Goal: Task Accomplishment & Management: Manage account settings

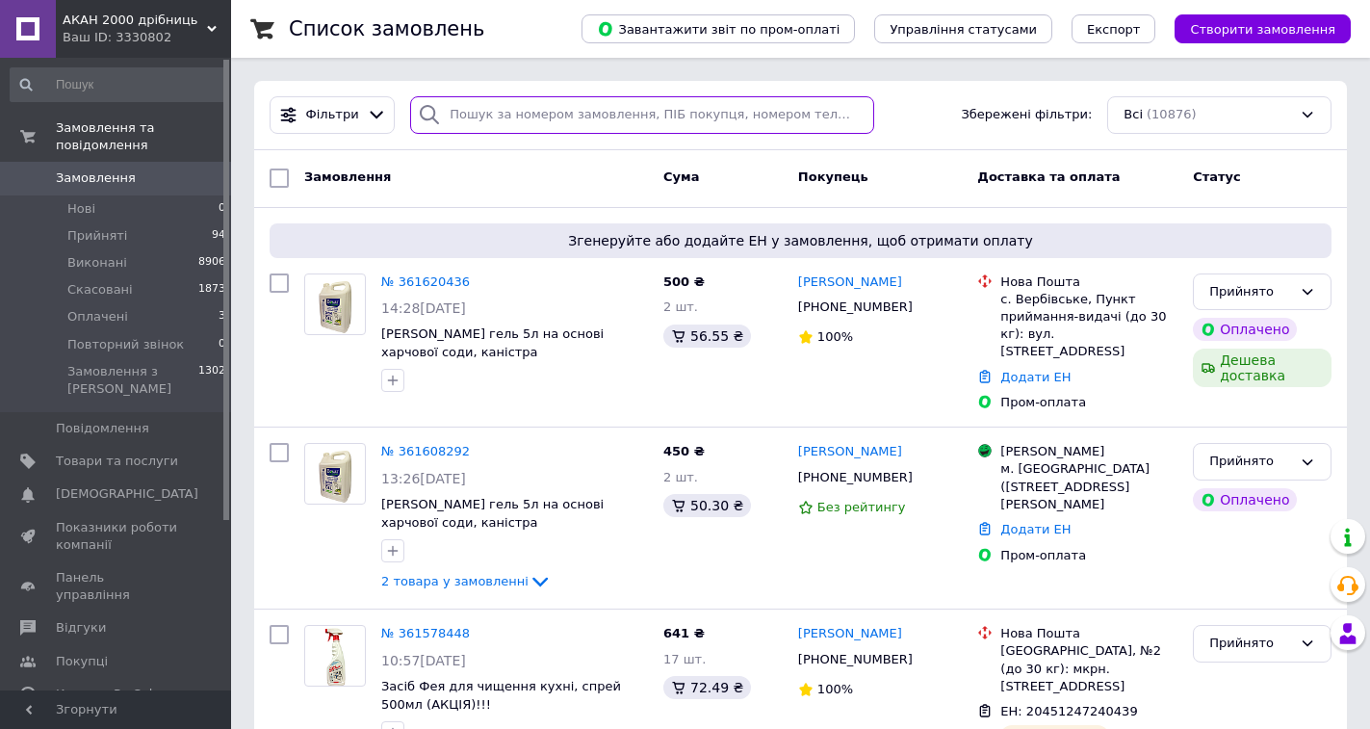
click at [529, 102] on input "search" at bounding box center [641, 115] width 463 height 38
click at [532, 111] on input "search" at bounding box center [641, 115] width 463 height 38
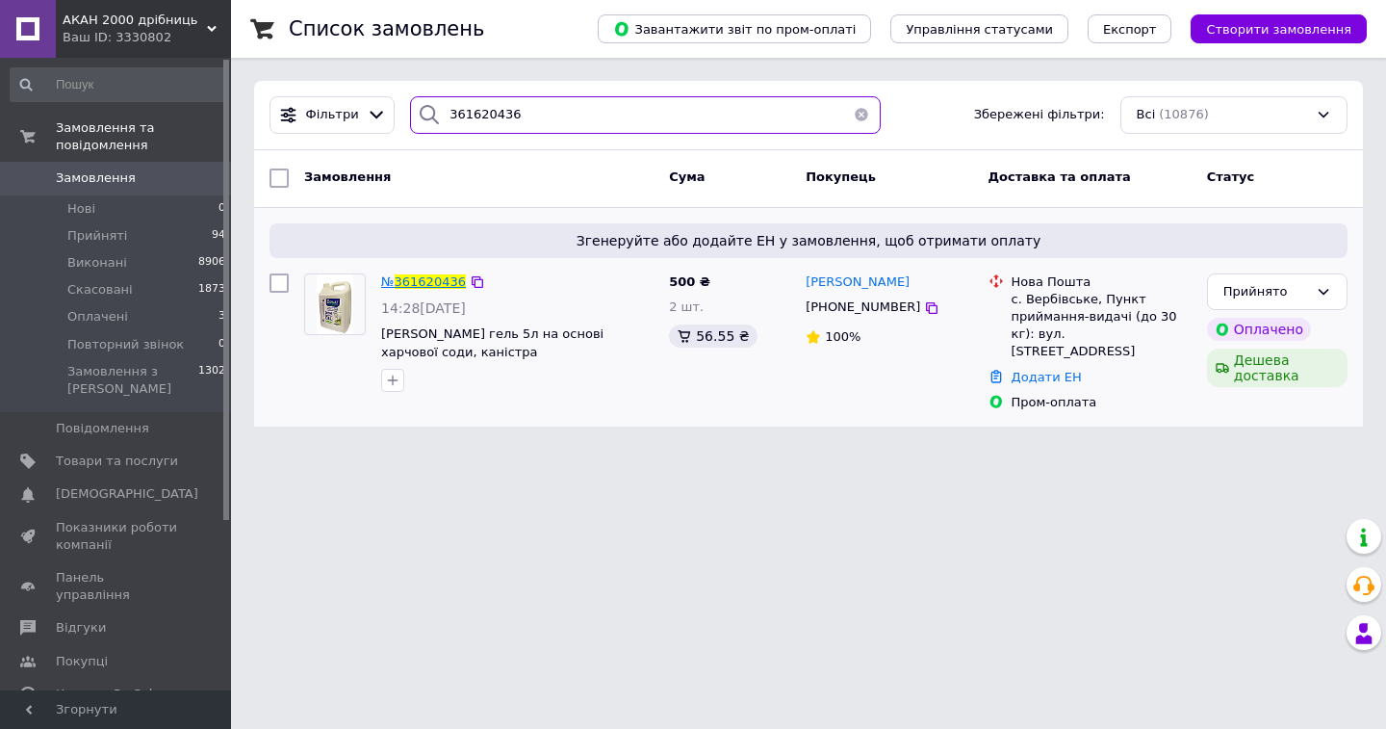
type input "361620436"
click at [427, 277] on span "361620436" at bounding box center [430, 281] width 71 height 14
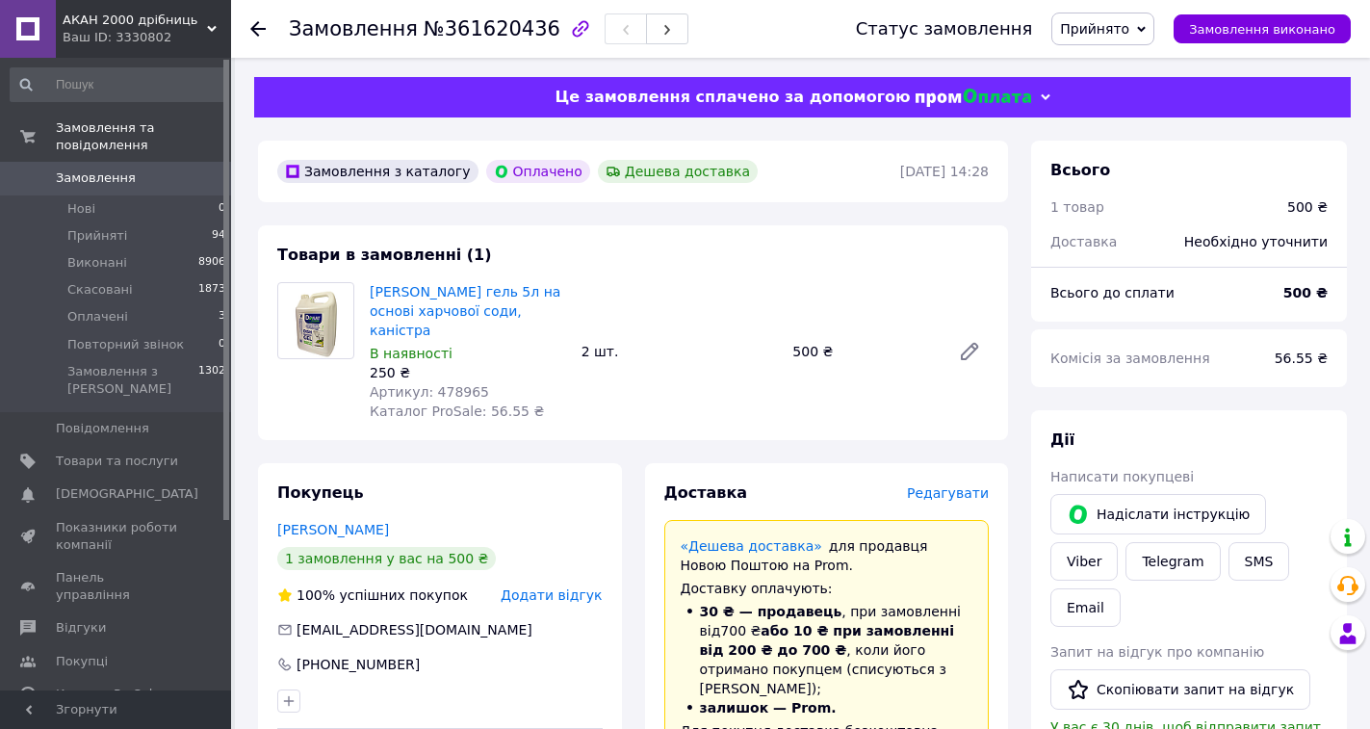
click at [971, 485] on span "Редагувати" at bounding box center [948, 492] width 82 height 15
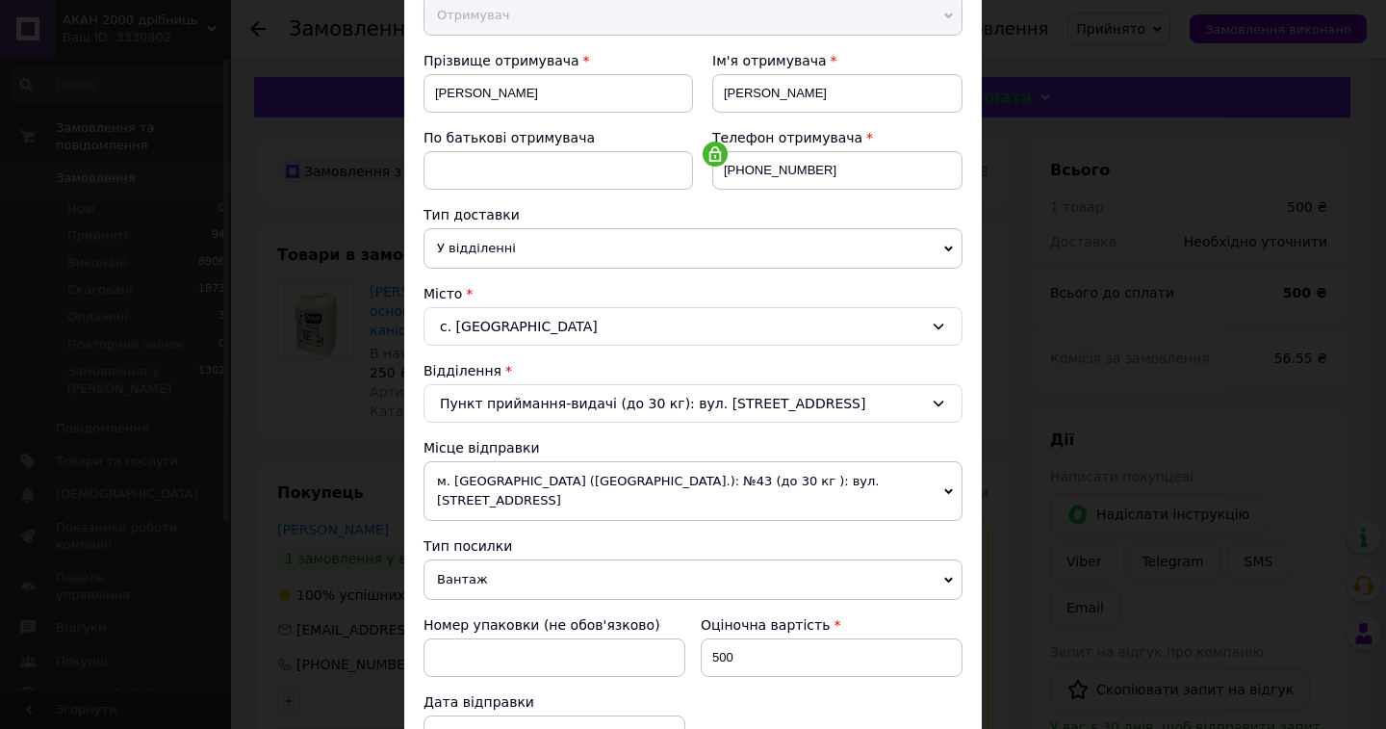
scroll to position [289, 0]
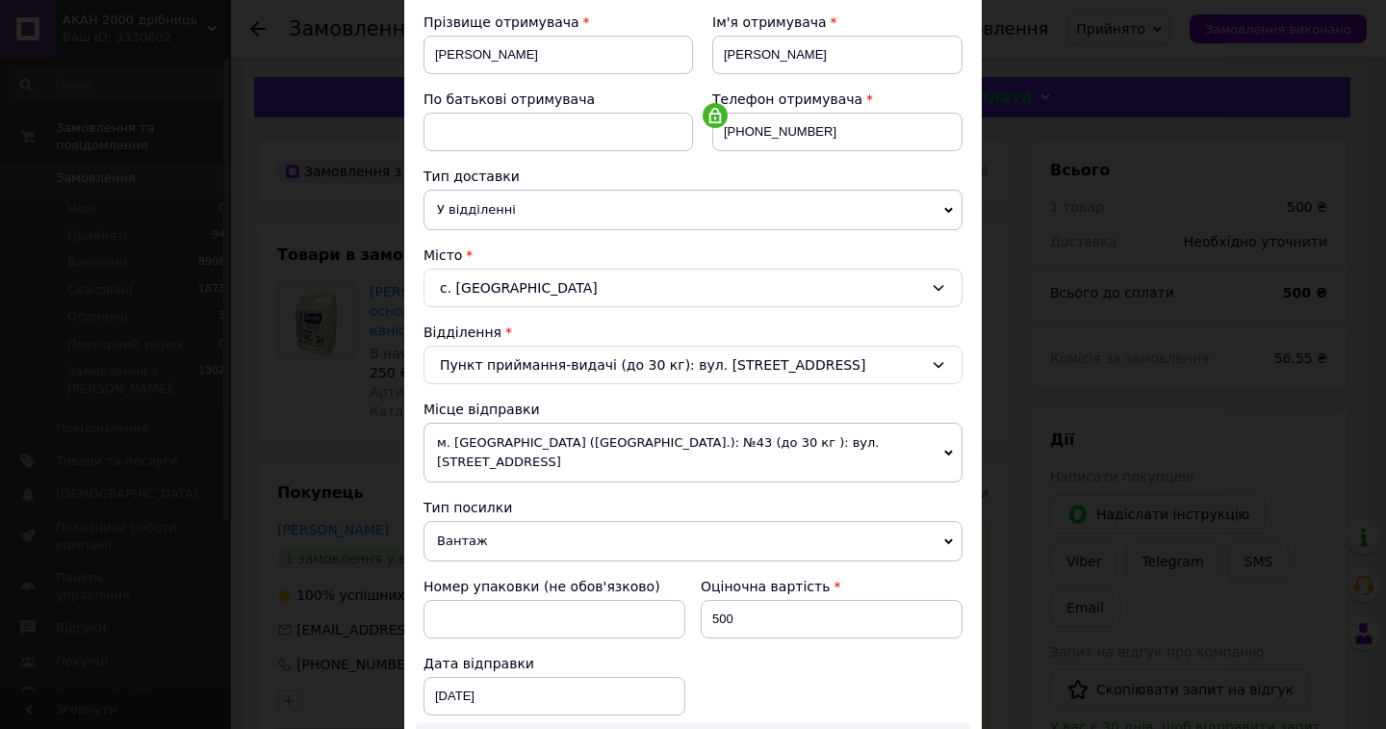
click at [658, 437] on span "м. [GEOGRAPHIC_DATA] ([GEOGRAPHIC_DATA].): №43 (до 30 кг ): вул. [STREET_ADDRES…" at bounding box center [693, 453] width 539 height 60
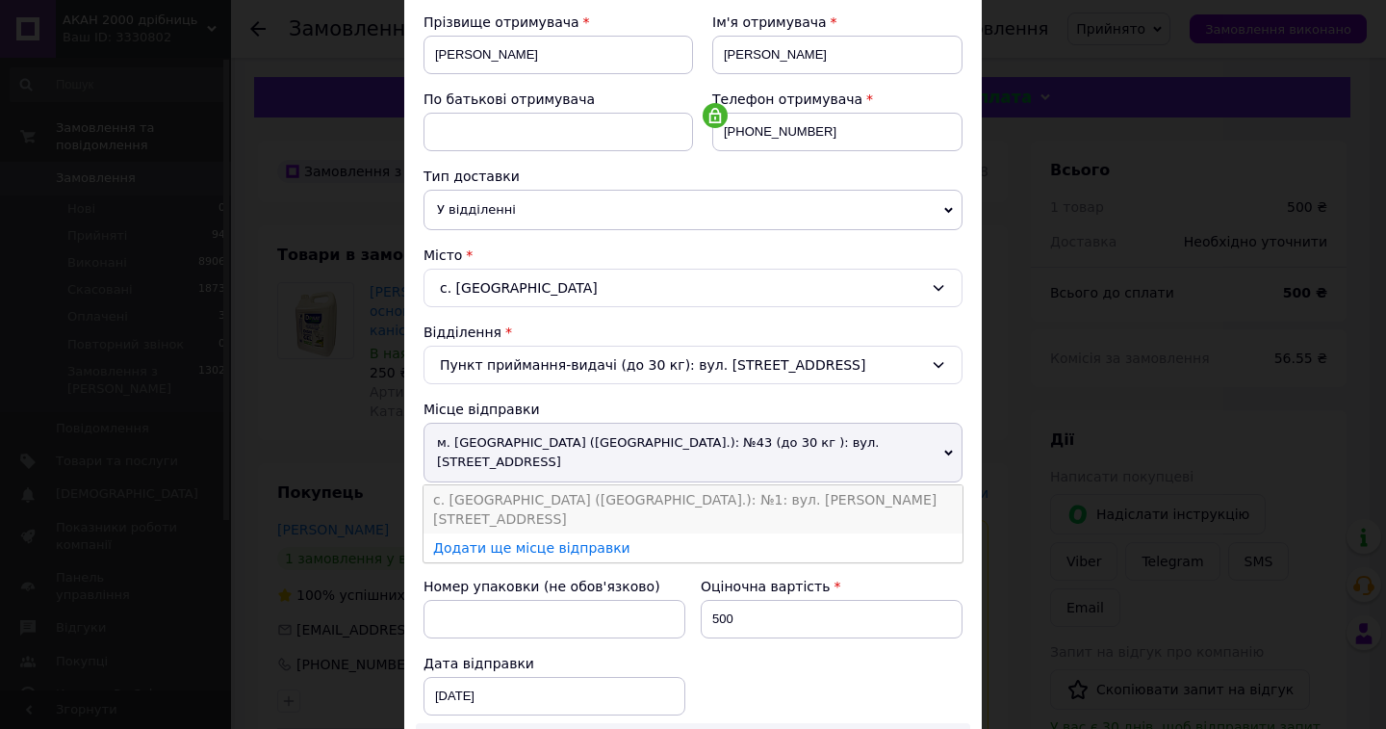
click at [646, 485] on li "с. Сокільники (Львівська обл.): №1: вул. Шептицького, 19а" at bounding box center [693, 509] width 539 height 48
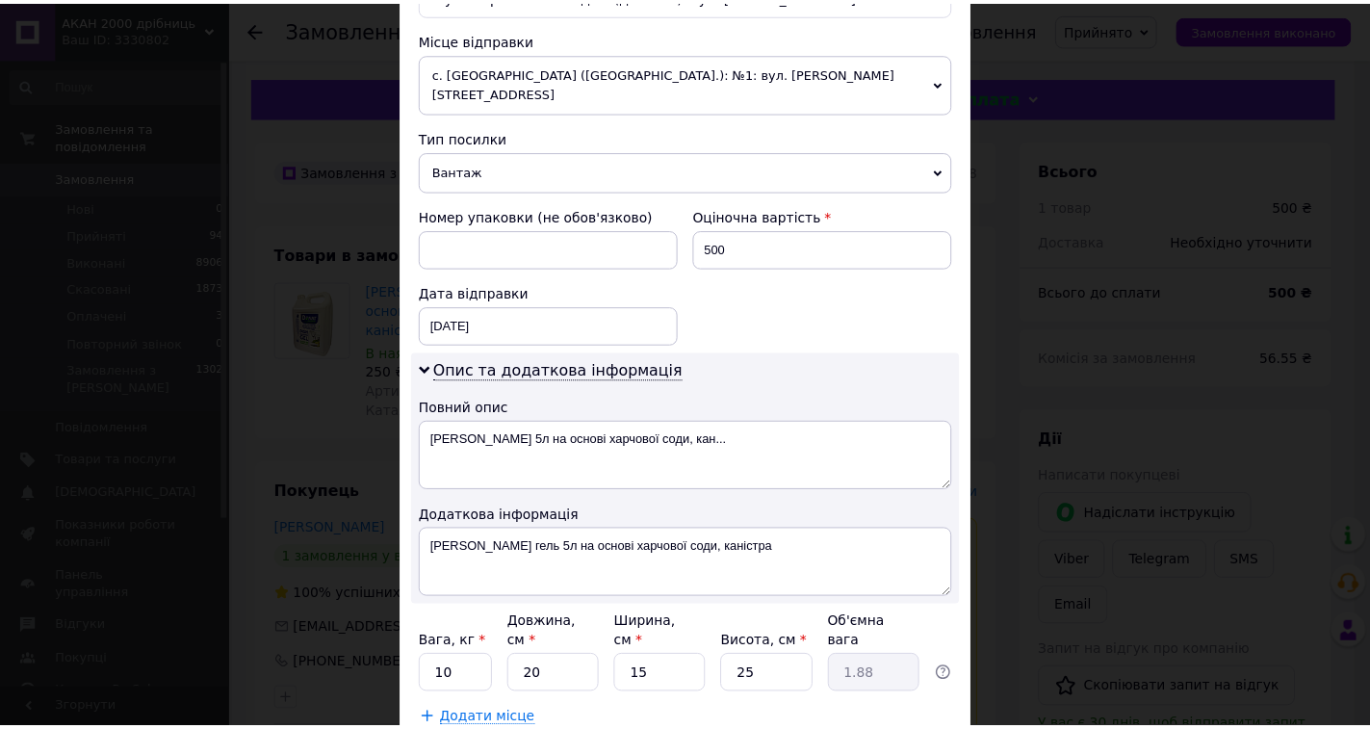
scroll to position [765, 0]
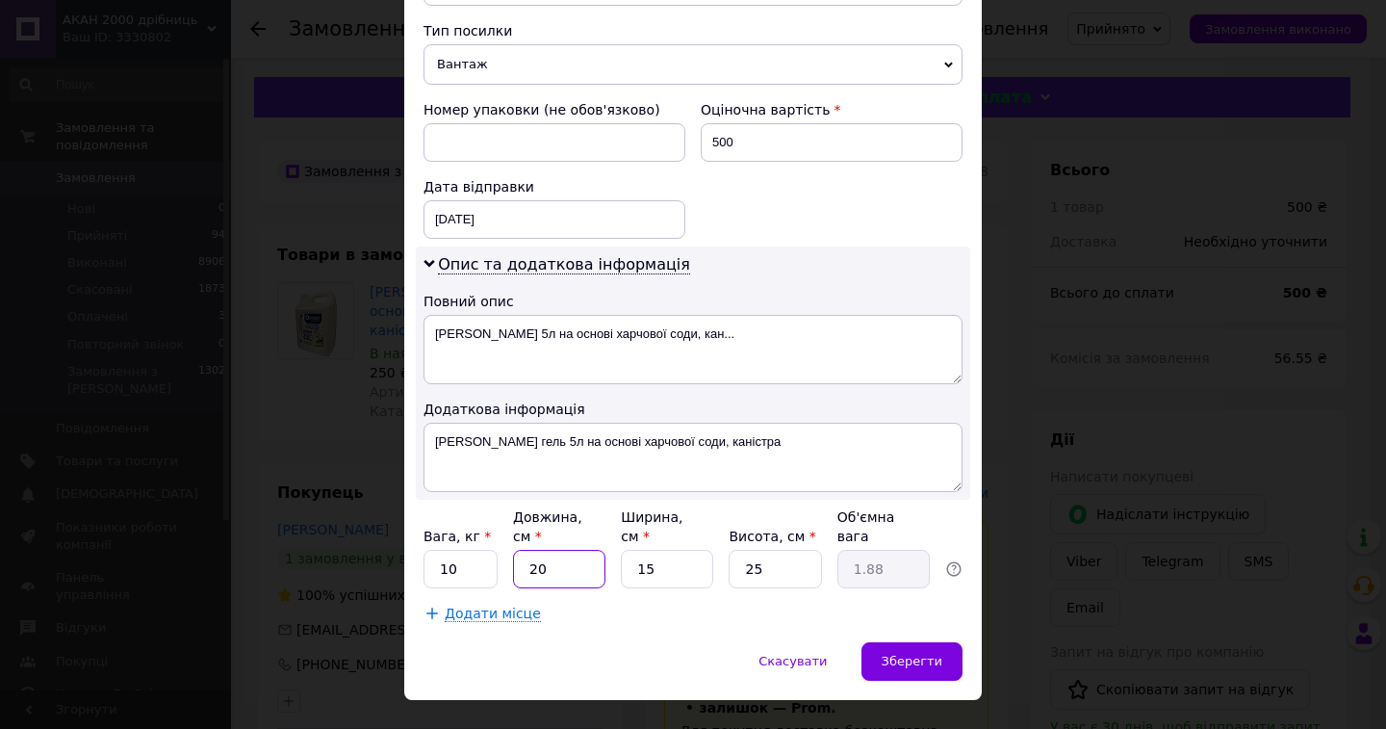
drag, startPoint x: 559, startPoint y: 534, endPoint x: 502, endPoint y: 528, distance: 58.2
click at [504, 529] on div "Вага, кг * 10 Довжина, см * 20 Ширина, см * 15 Висота, см * 25 Об'ємна вага 1.88" at bounding box center [693, 547] width 539 height 81
type input "4"
type input "0.38"
type input "40"
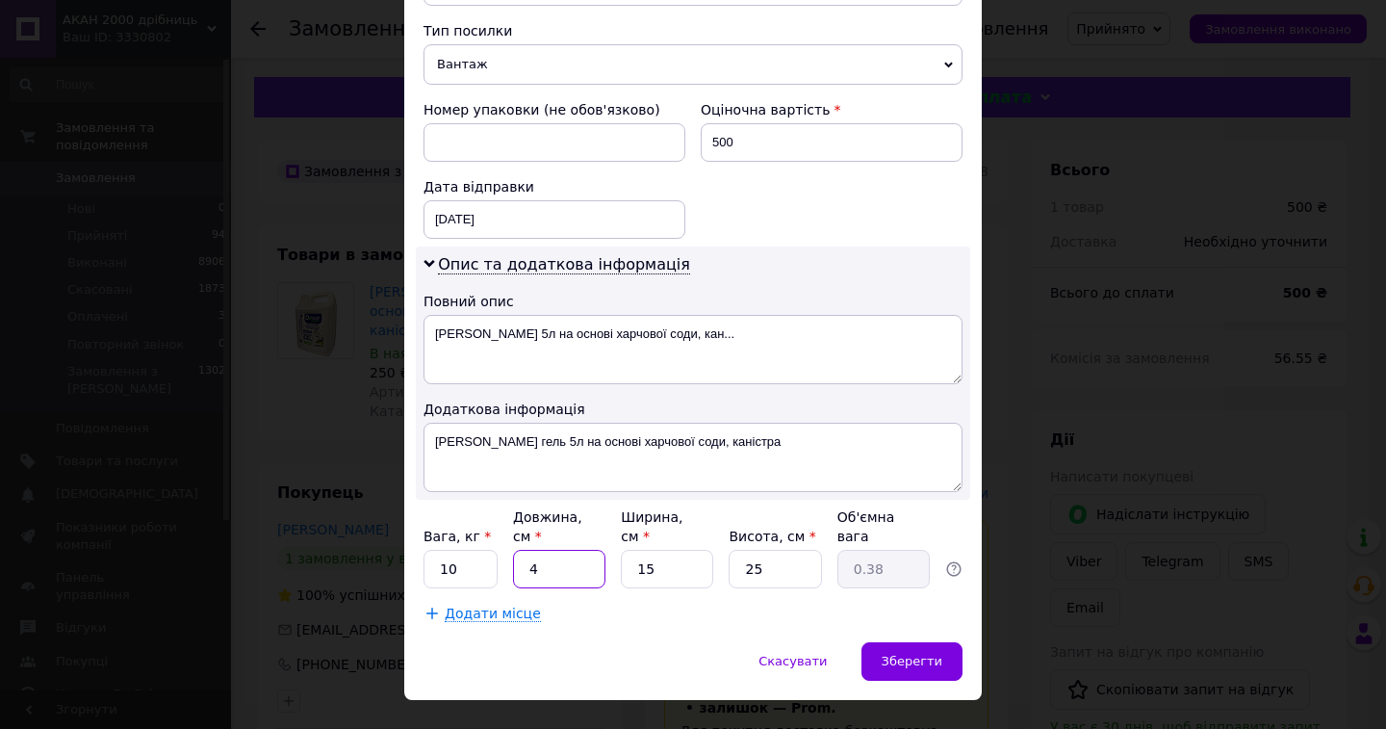
type input "3.75"
type input "40"
drag, startPoint x: 761, startPoint y: 538, endPoint x: 706, endPoint y: 545, distance: 56.2
click at [708, 547] on div "Вага, кг * 10 Довжина, см * 40 Ширина, см * 15 Висота, см * 25 Об'ємна вага 3.75" at bounding box center [693, 547] width 539 height 81
type input "3"
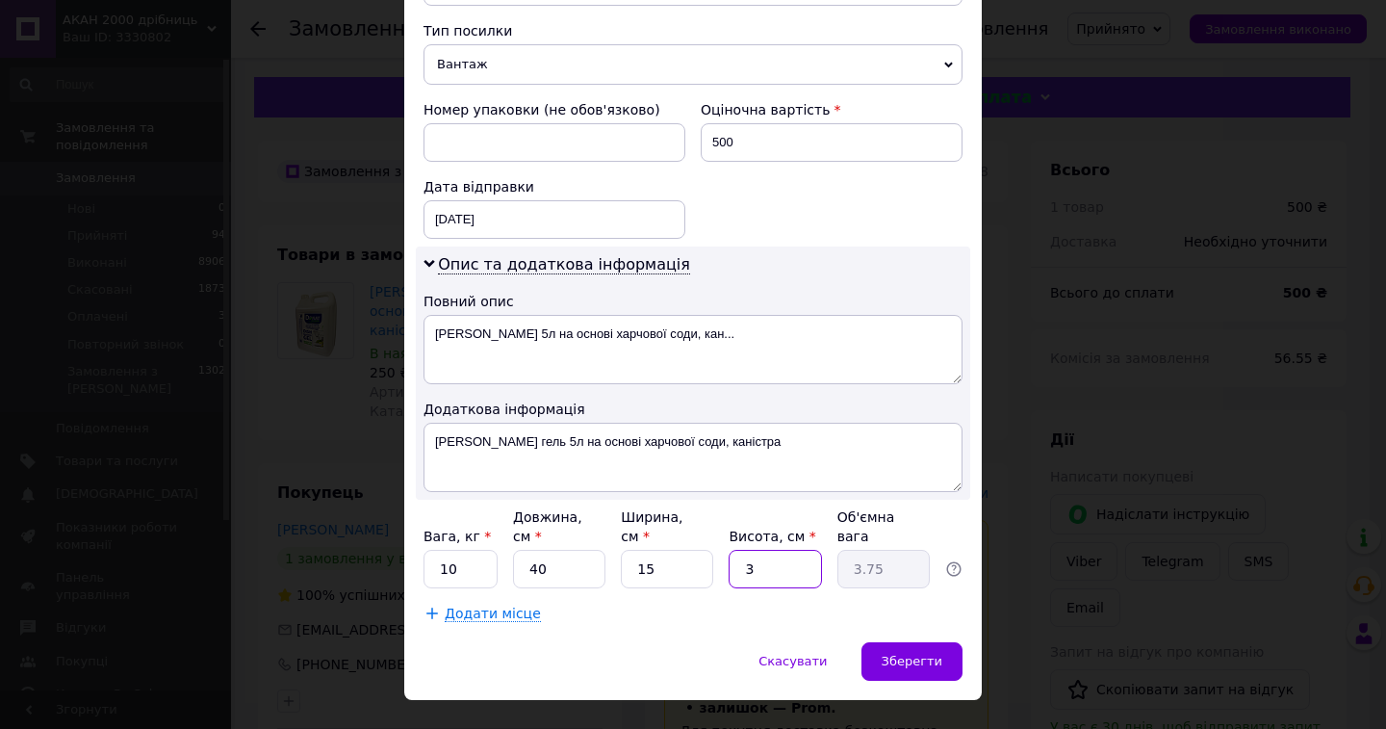
type input "0.45"
type input "35"
type input "5.25"
type input "35"
click at [905, 654] on span "Зберегти" at bounding box center [912, 661] width 61 height 14
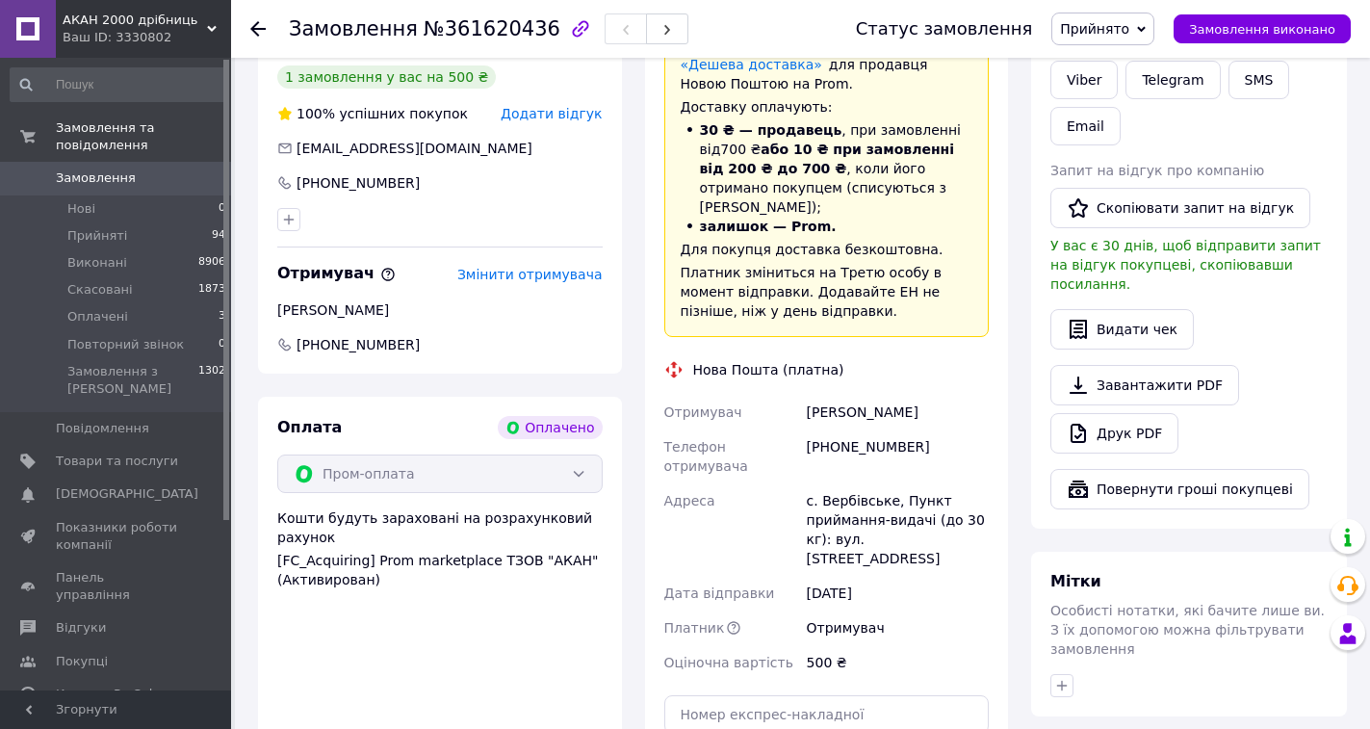
scroll to position [770, 0]
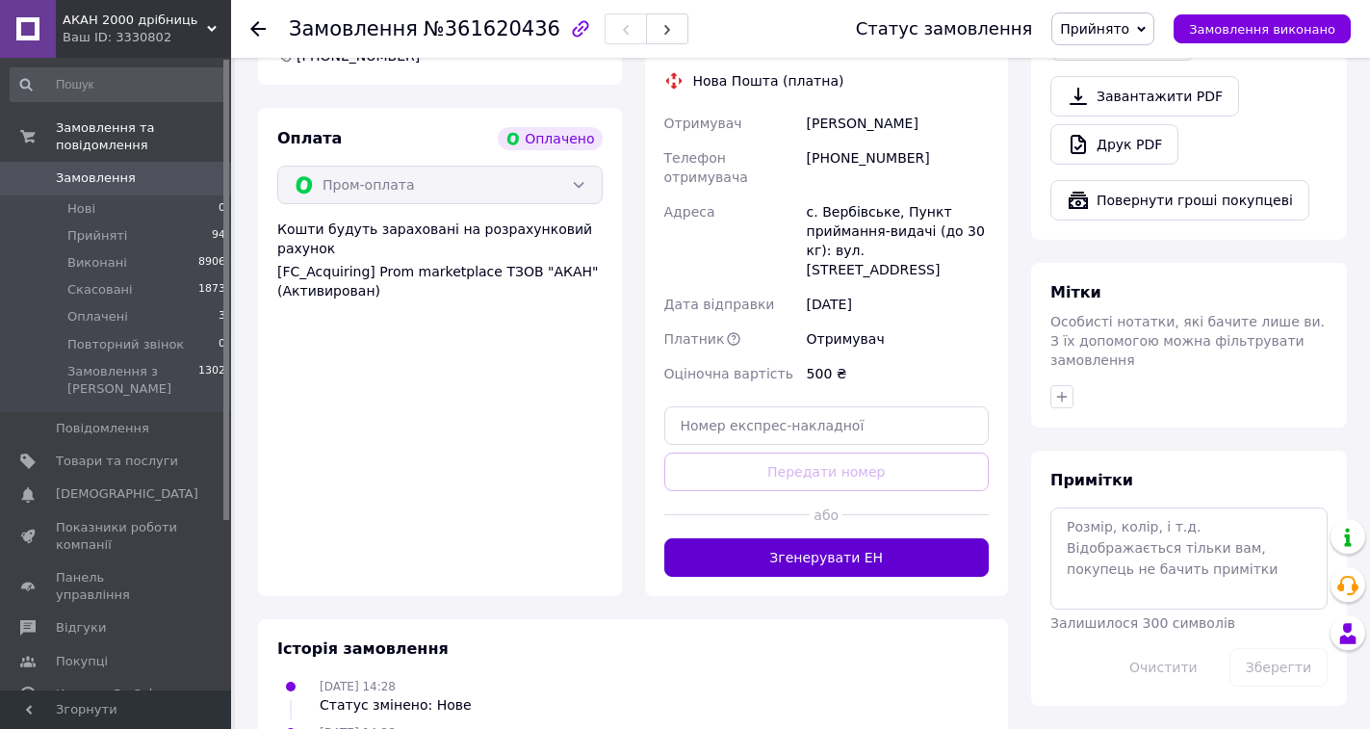
click at [794, 538] on button "Згенерувати ЕН" at bounding box center [826, 557] width 325 height 39
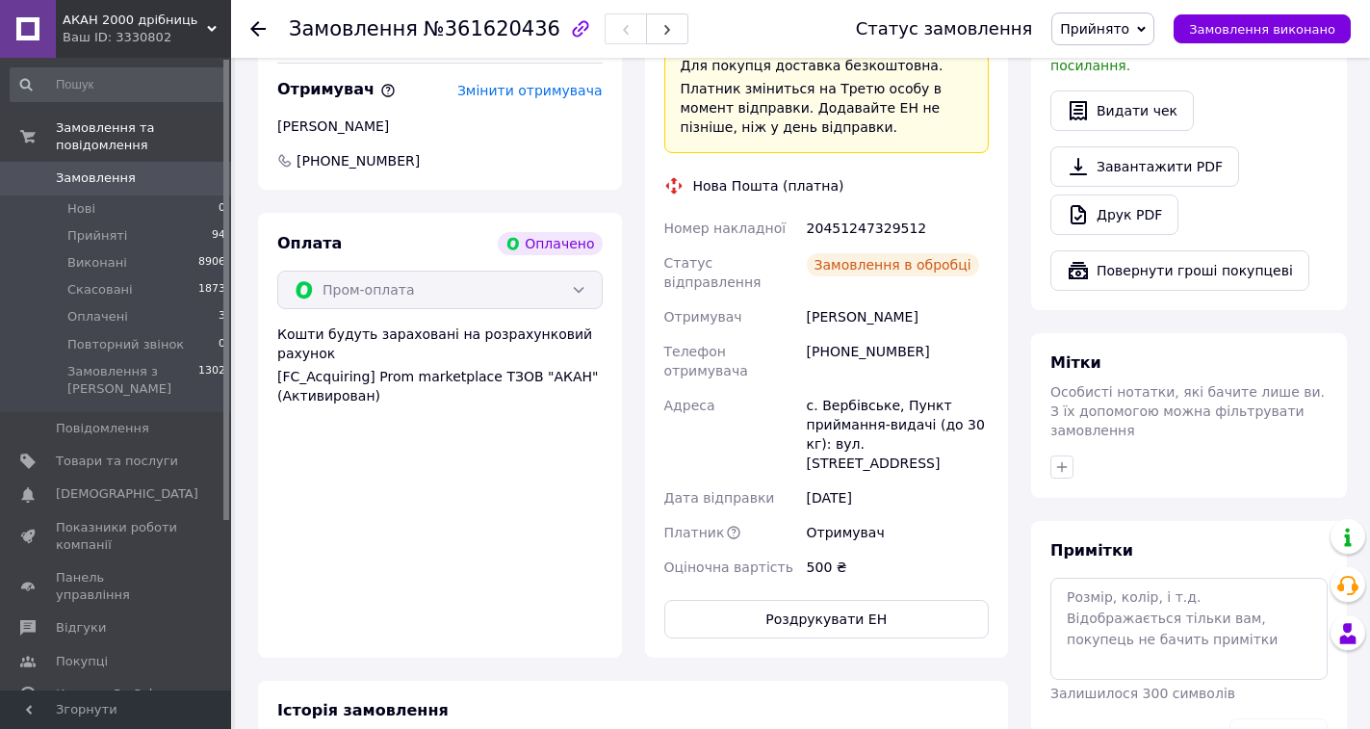
scroll to position [674, 0]
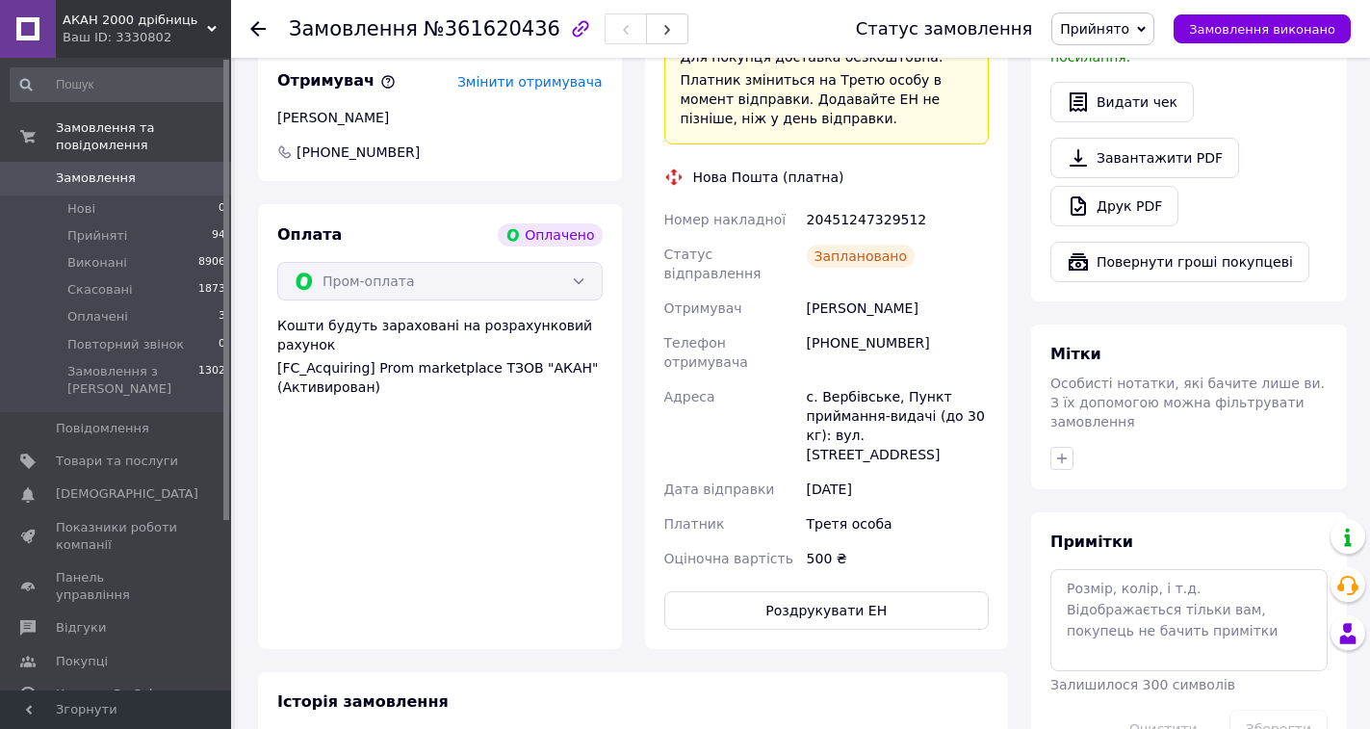
click at [885, 202] on div "20451247329512" at bounding box center [898, 219] width 190 height 35
copy div "20451247329512"
click at [486, 15] on div "Замовлення №361620436" at bounding box center [489, 29] width 400 height 33
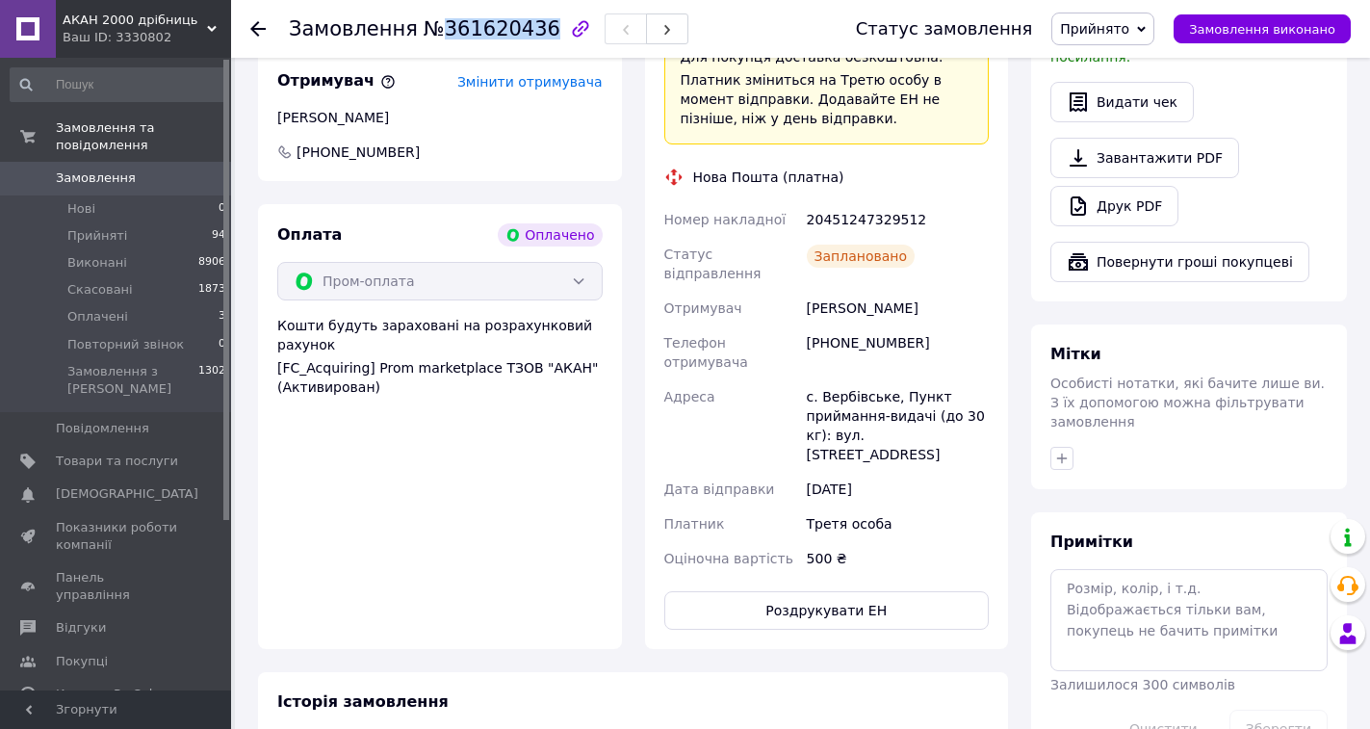
copy span "361620436"
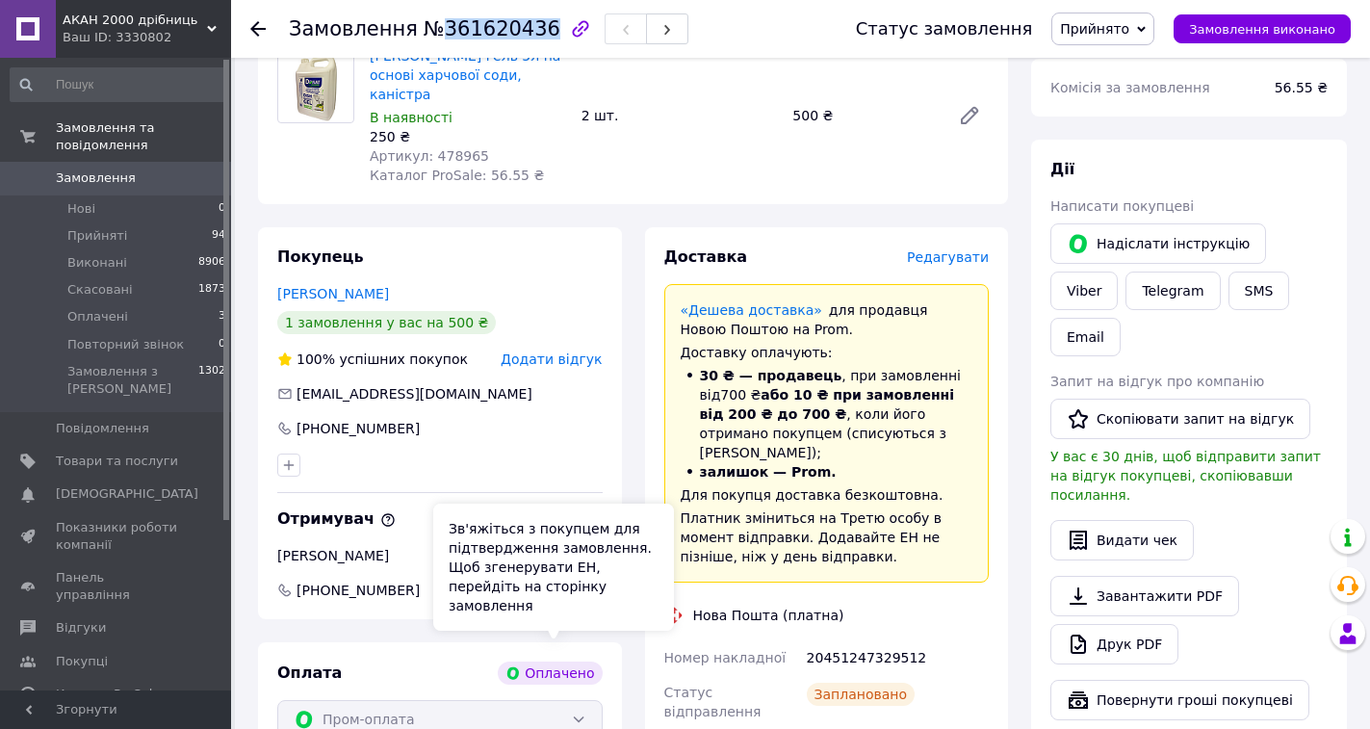
scroll to position [193, 0]
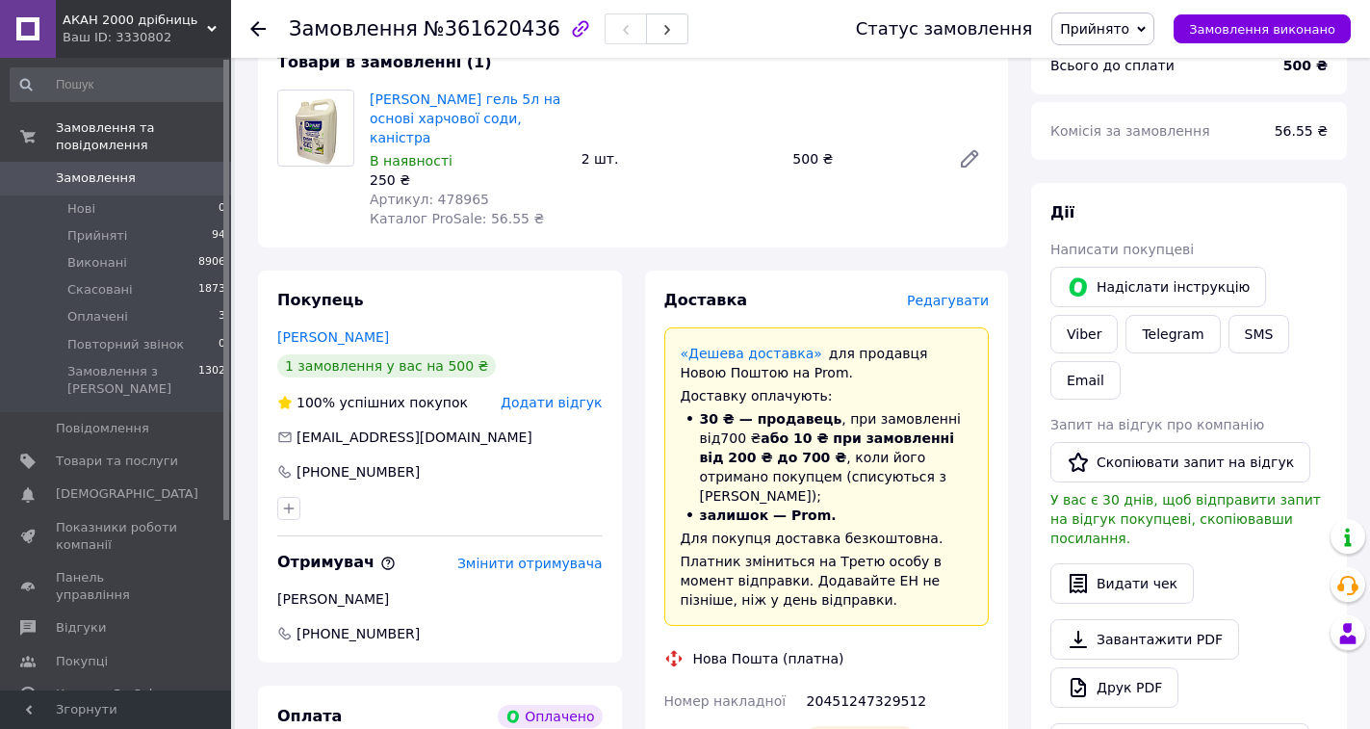
click at [262, 28] on use at bounding box center [257, 28] width 15 height 15
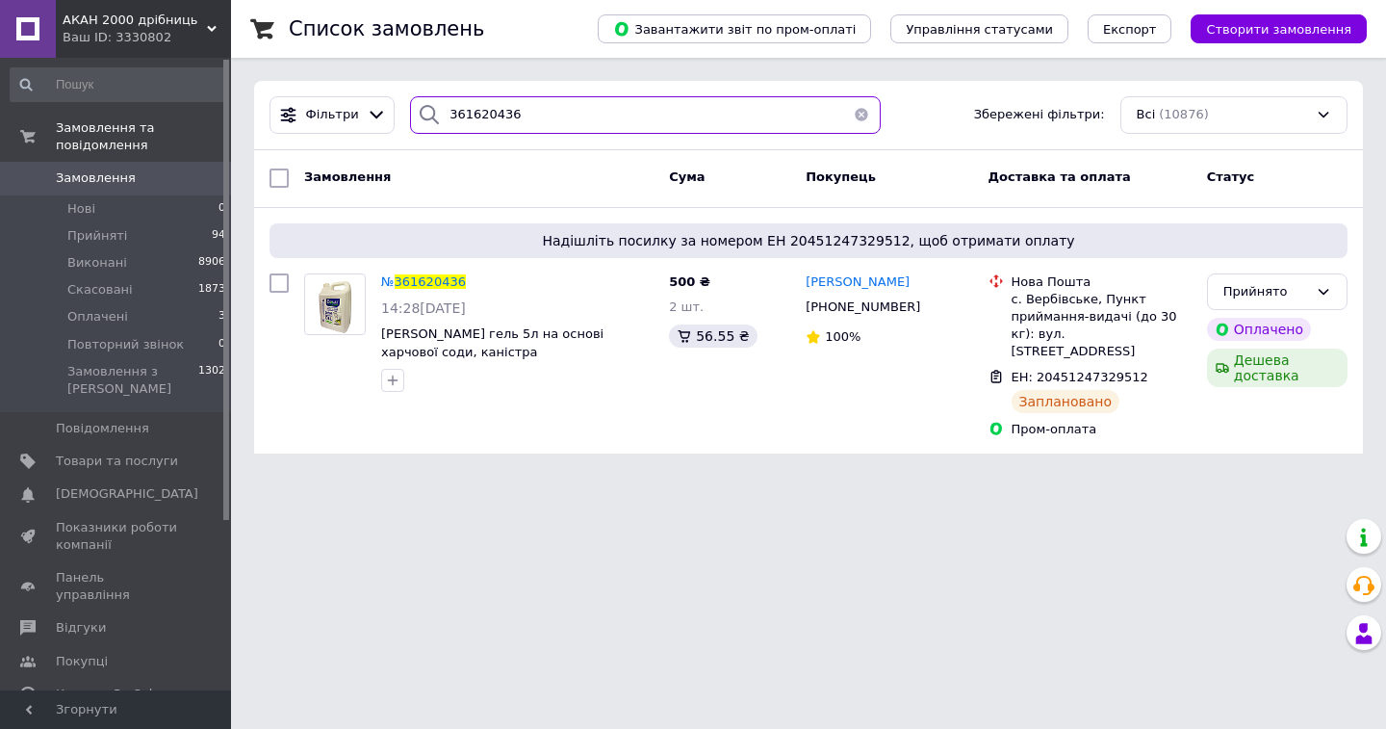
drag, startPoint x: 516, startPoint y: 114, endPoint x: 435, endPoint y: 109, distance: 81.0
click at [435, 109] on div "361620436" at bounding box center [645, 115] width 471 height 38
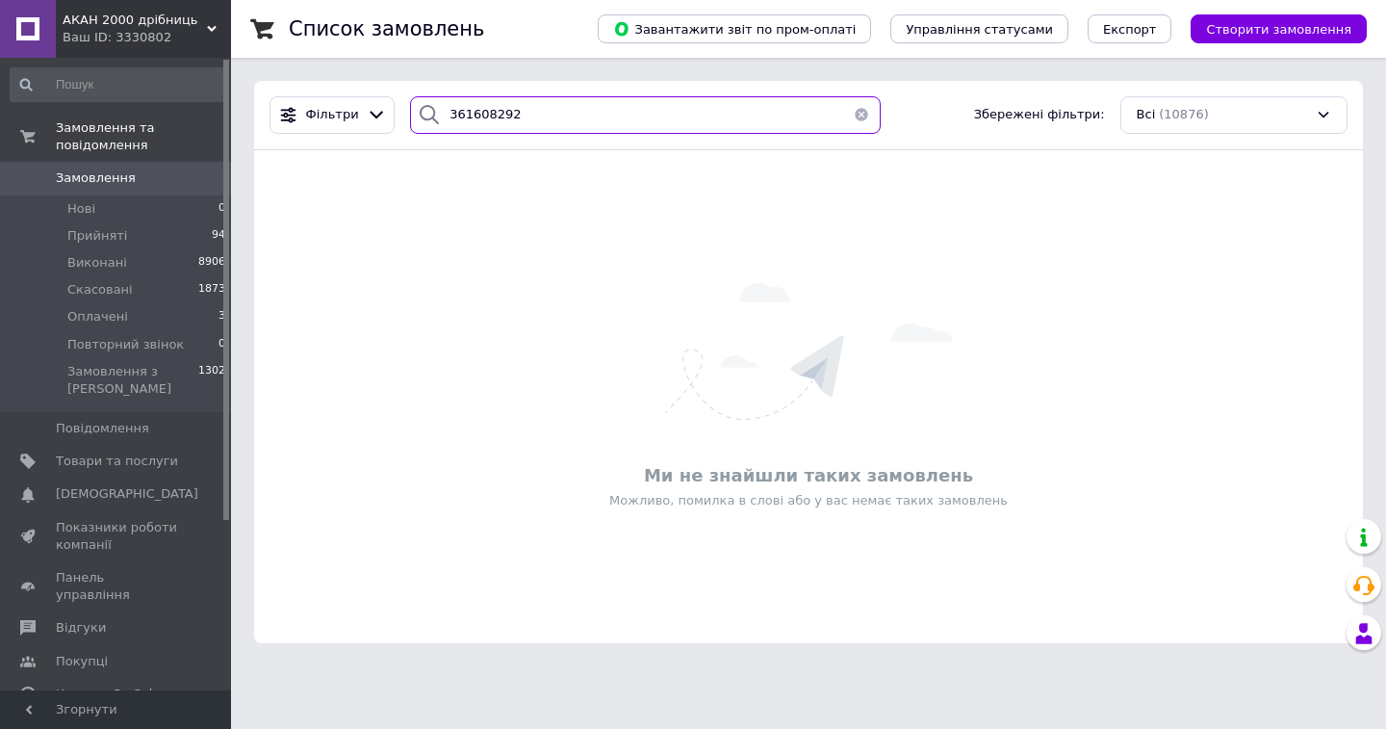
type input "361608292"
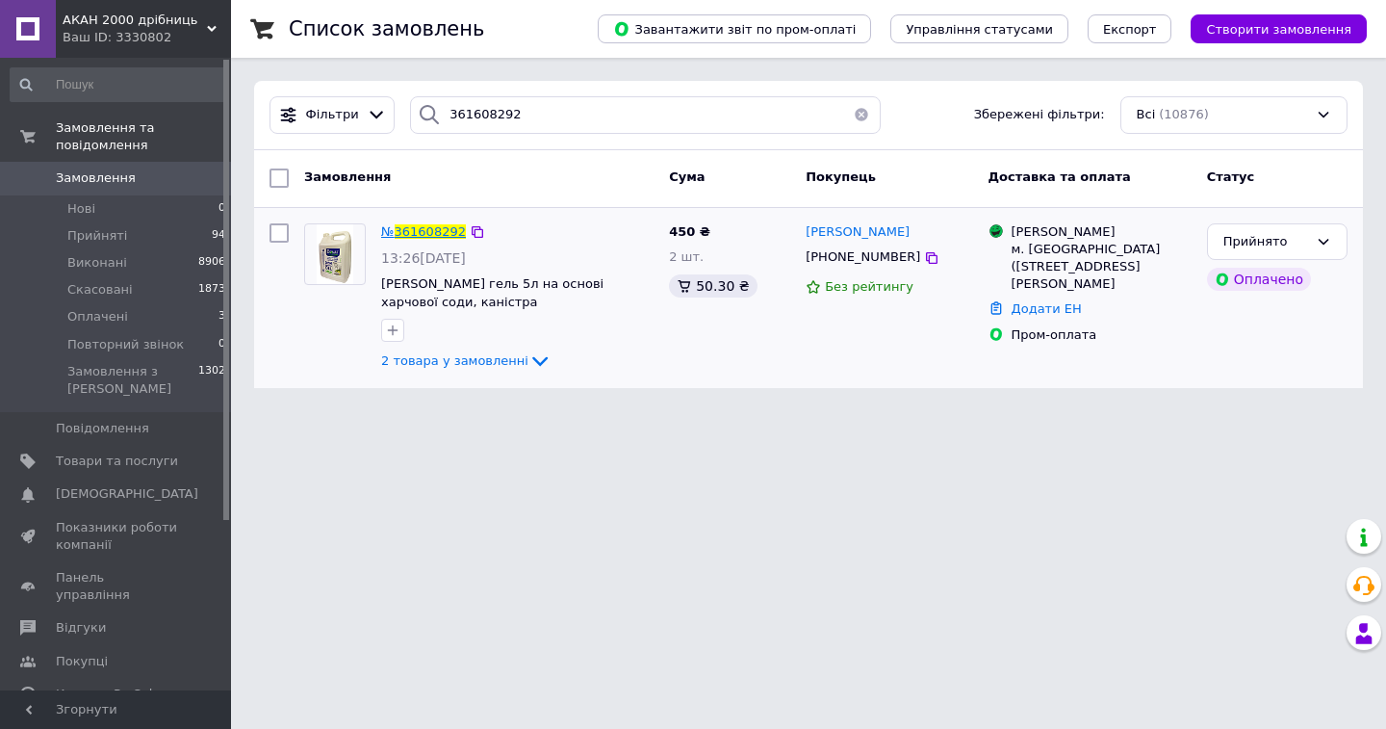
click at [421, 230] on span "361608292" at bounding box center [430, 231] width 71 height 14
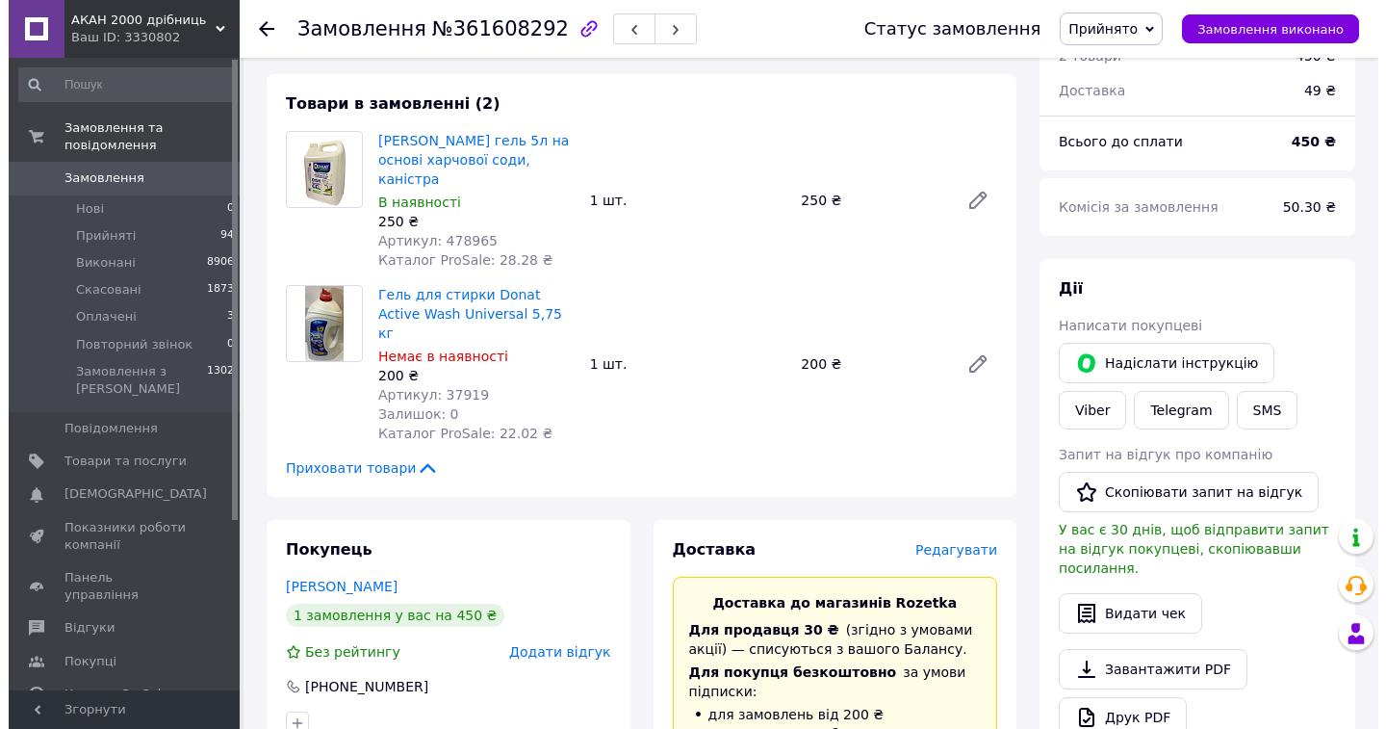
scroll to position [289, 0]
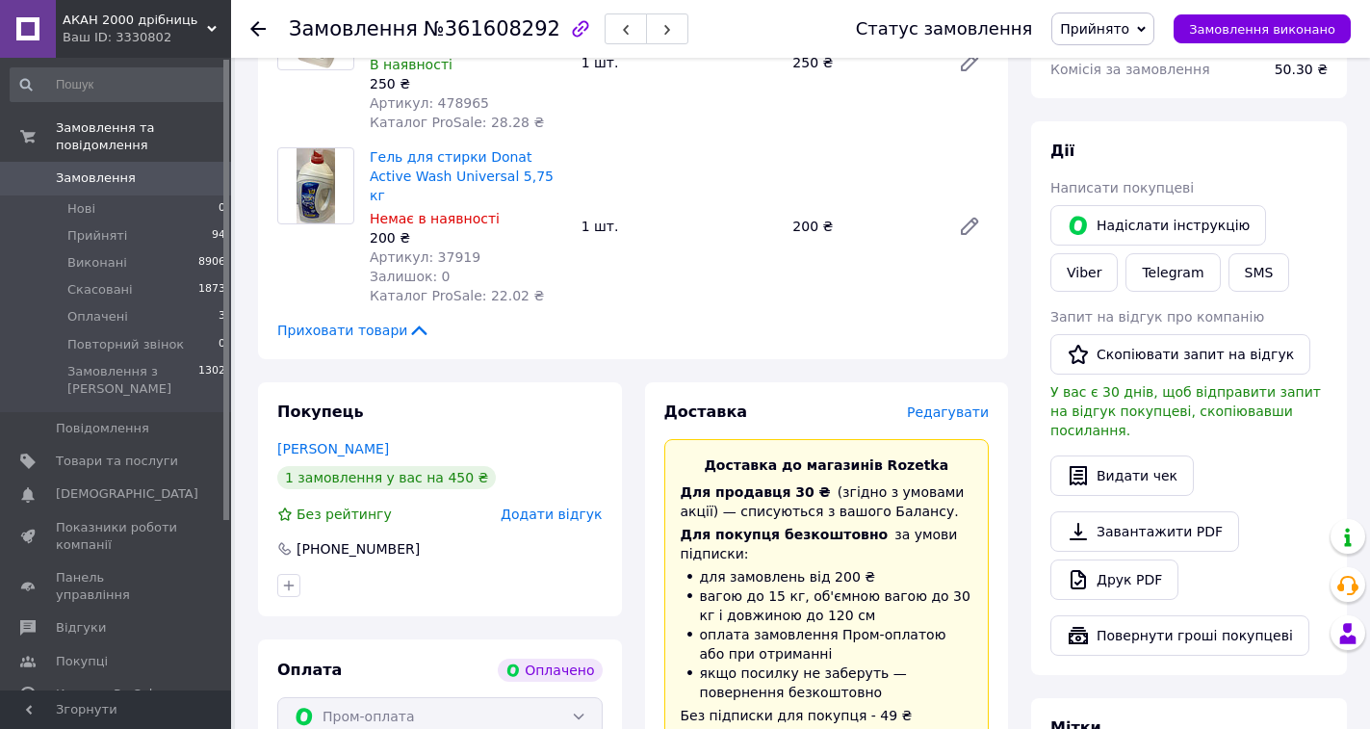
click at [934, 404] on span "Редагувати" at bounding box center [948, 411] width 82 height 15
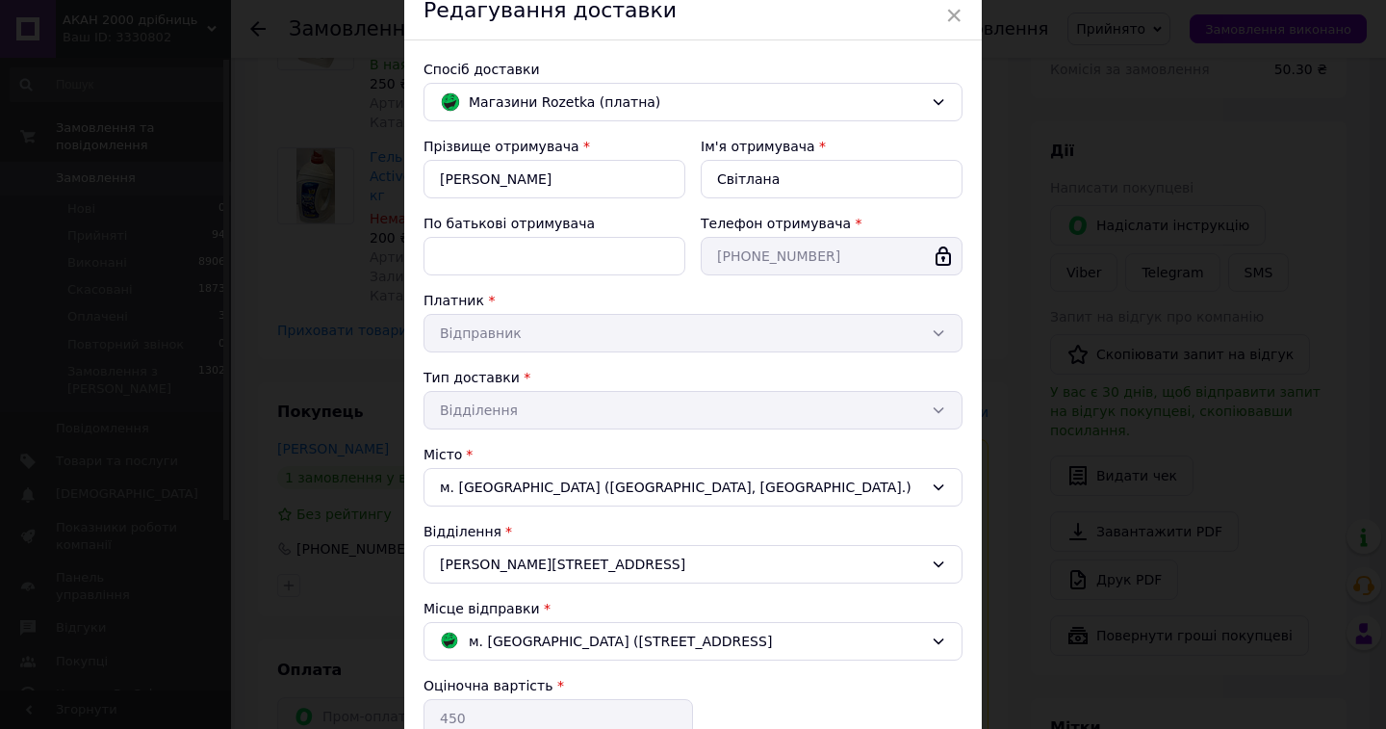
scroll to position [385, 0]
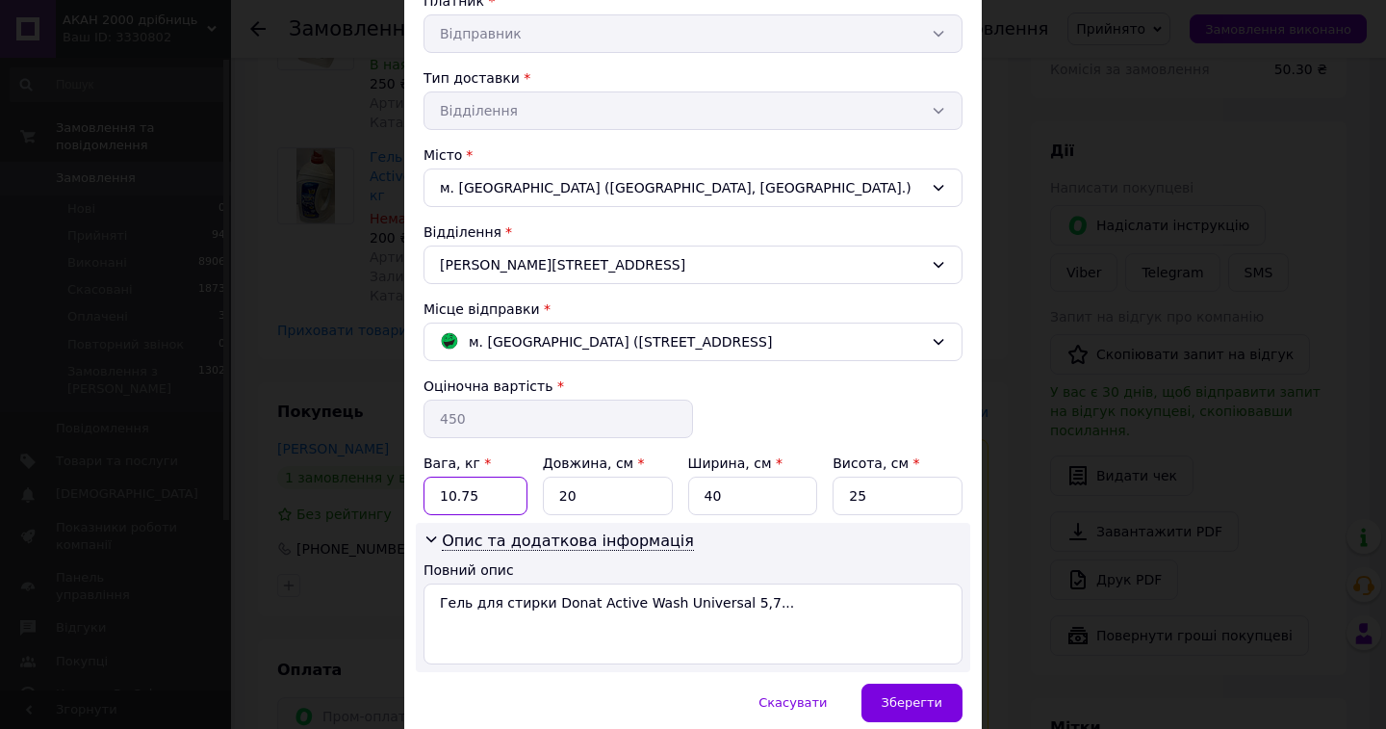
drag, startPoint x: 466, startPoint y: 495, endPoint x: 427, endPoint y: 498, distance: 38.6
click at [427, 498] on input "10.75" at bounding box center [476, 496] width 104 height 39
type input "11"
drag, startPoint x: 571, startPoint y: 500, endPoint x: 548, endPoint y: 497, distance: 23.3
click at [548, 497] on input "20" at bounding box center [608, 496] width 130 height 39
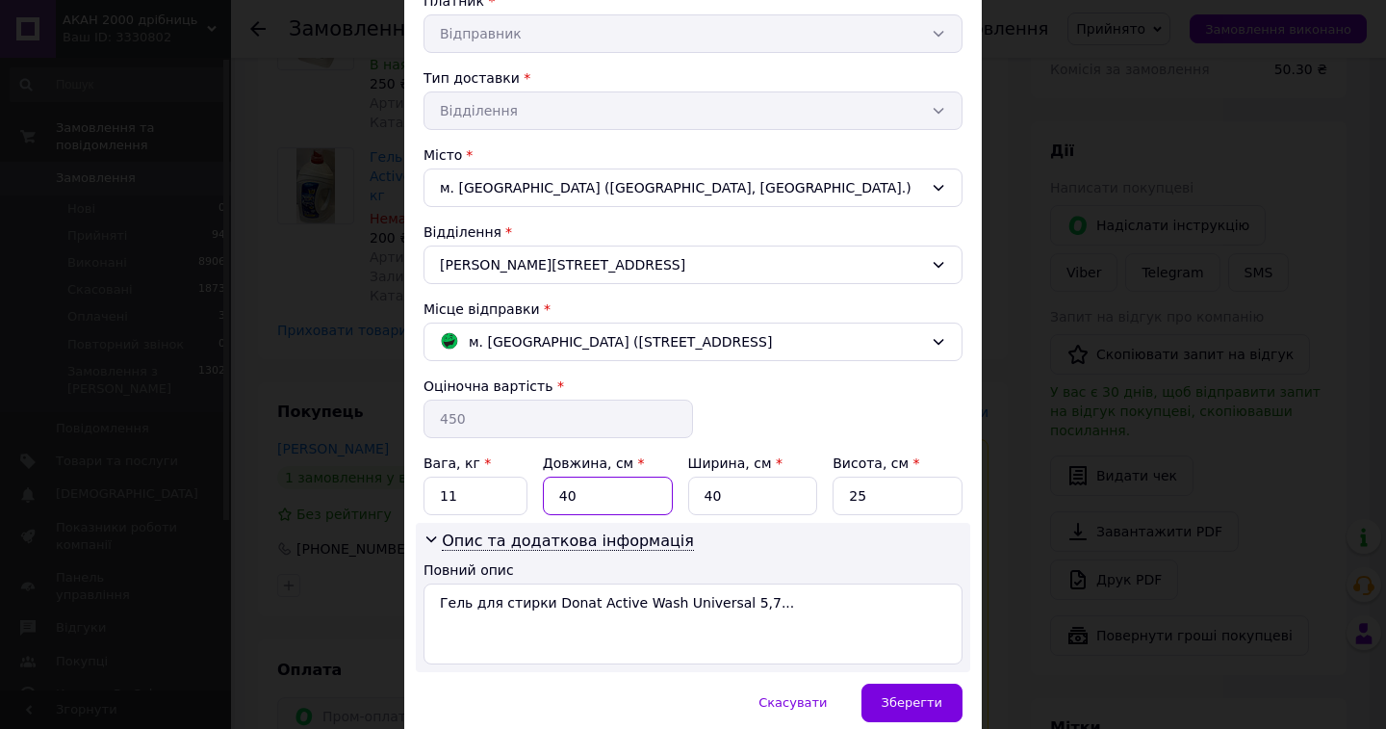
type input "40"
drag, startPoint x: 717, startPoint y: 502, endPoint x: 689, endPoint y: 502, distance: 27.9
click at [689, 502] on input "40" at bounding box center [753, 496] width 130 height 39
type input "25"
drag, startPoint x: 870, startPoint y: 493, endPoint x: 841, endPoint y: 501, distance: 29.9
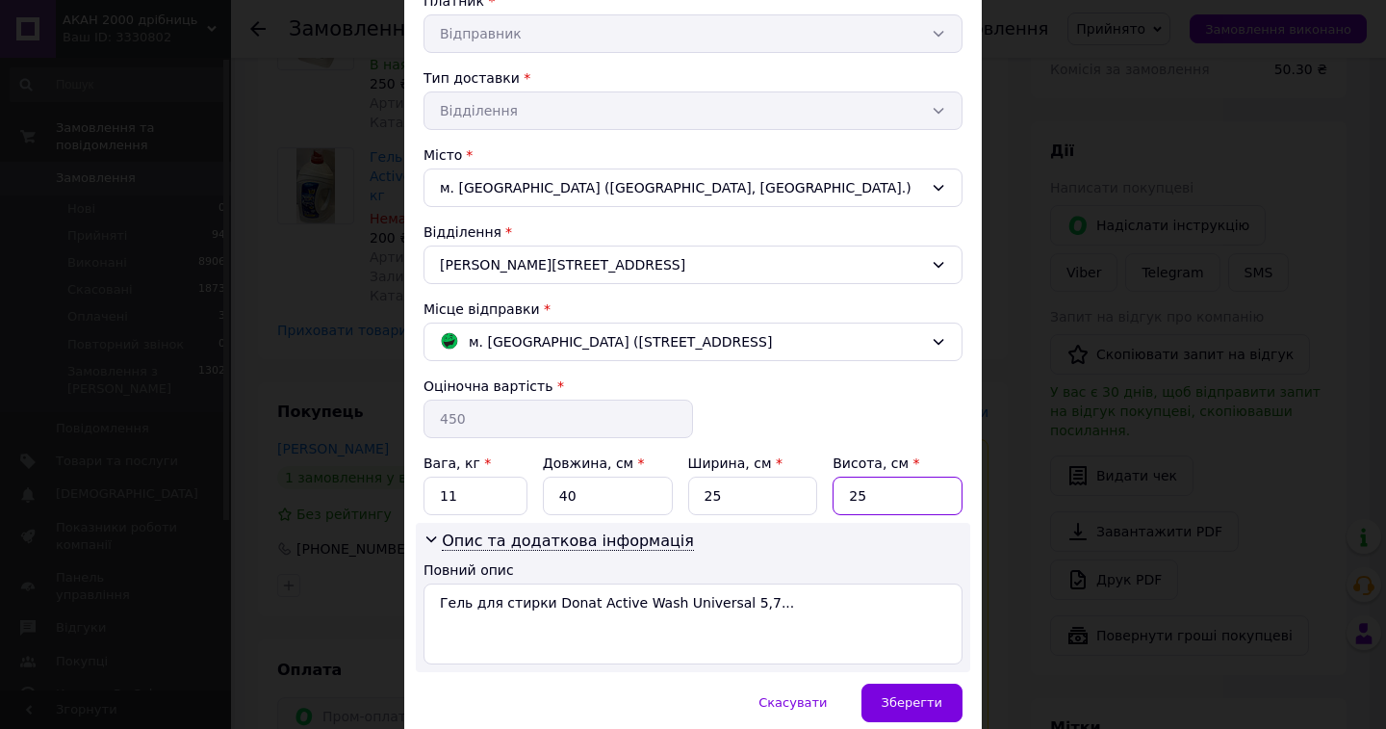
click at [841, 501] on input "25" at bounding box center [898, 496] width 130 height 39
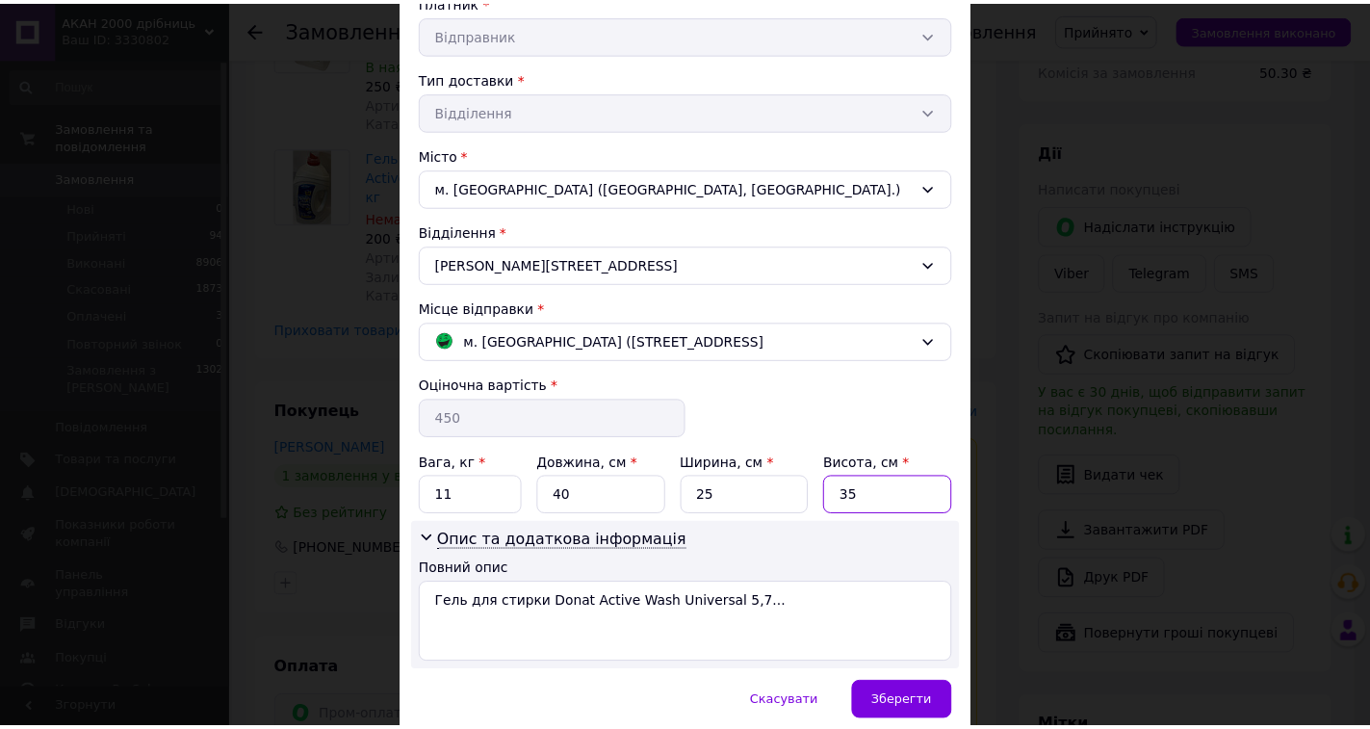
scroll to position [465, 0]
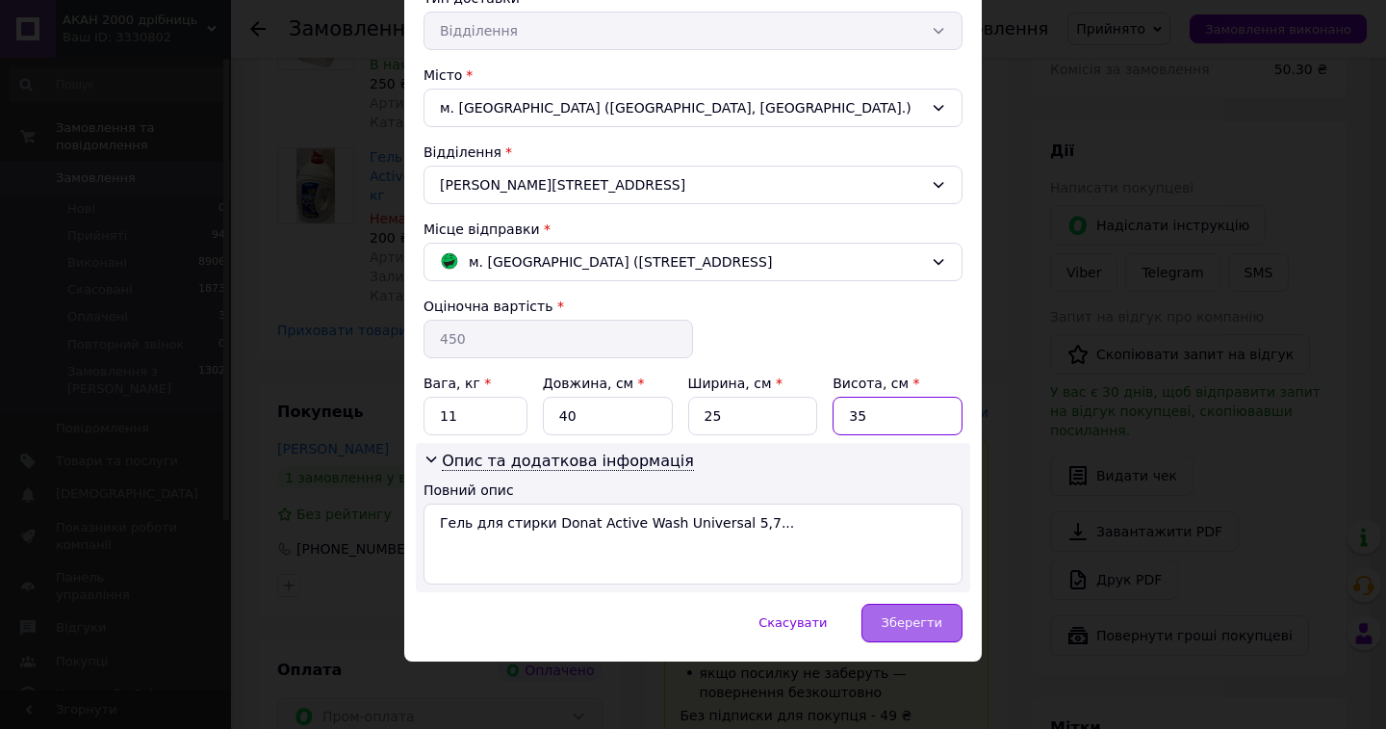
type input "35"
click at [904, 626] on span "Зберегти" at bounding box center [912, 622] width 61 height 14
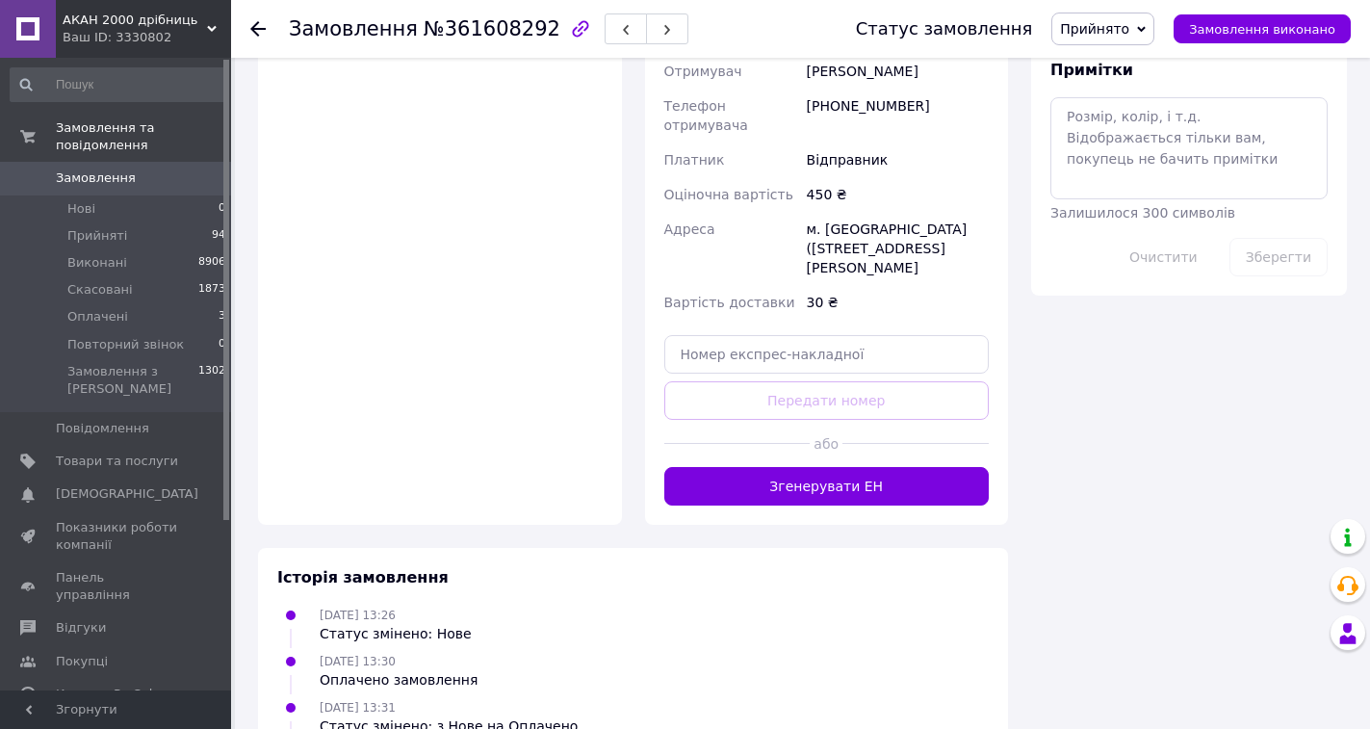
scroll to position [1155, 0]
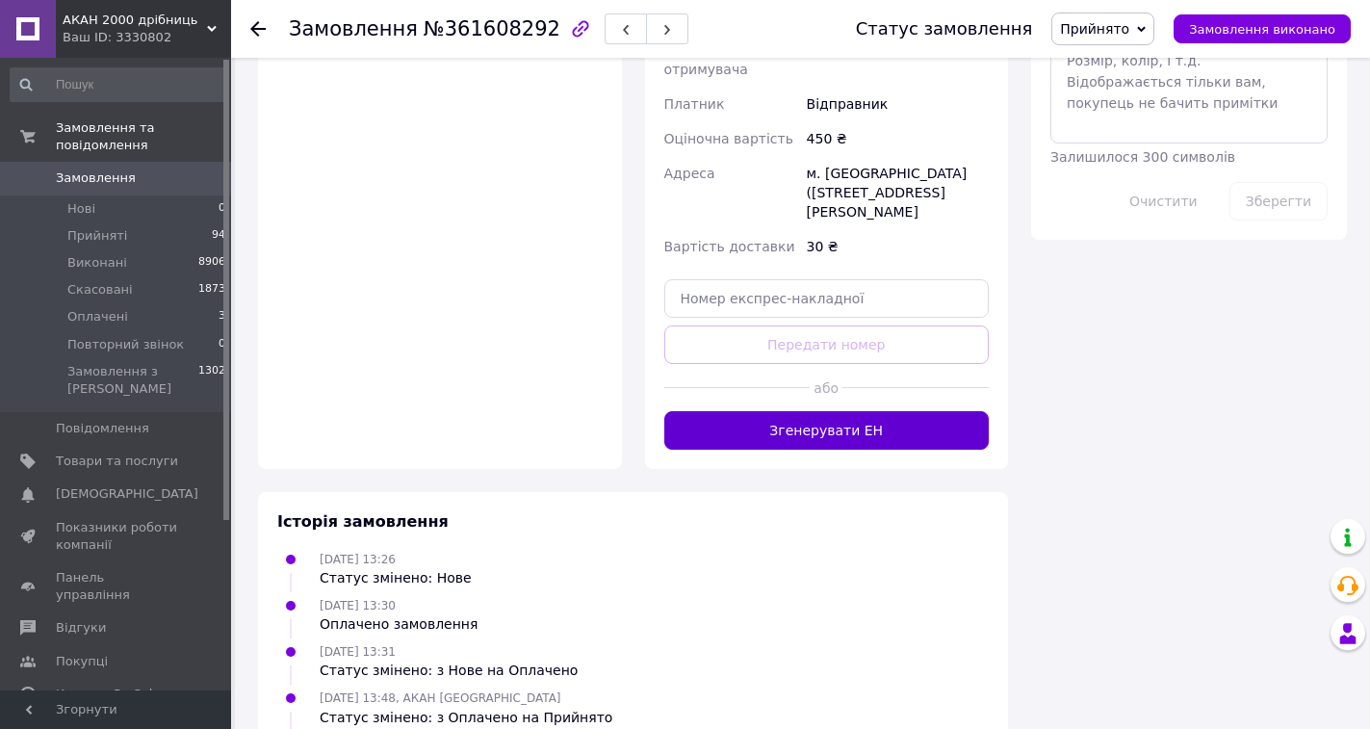
click at [764, 411] on button "Згенерувати ЕН" at bounding box center [826, 430] width 325 height 39
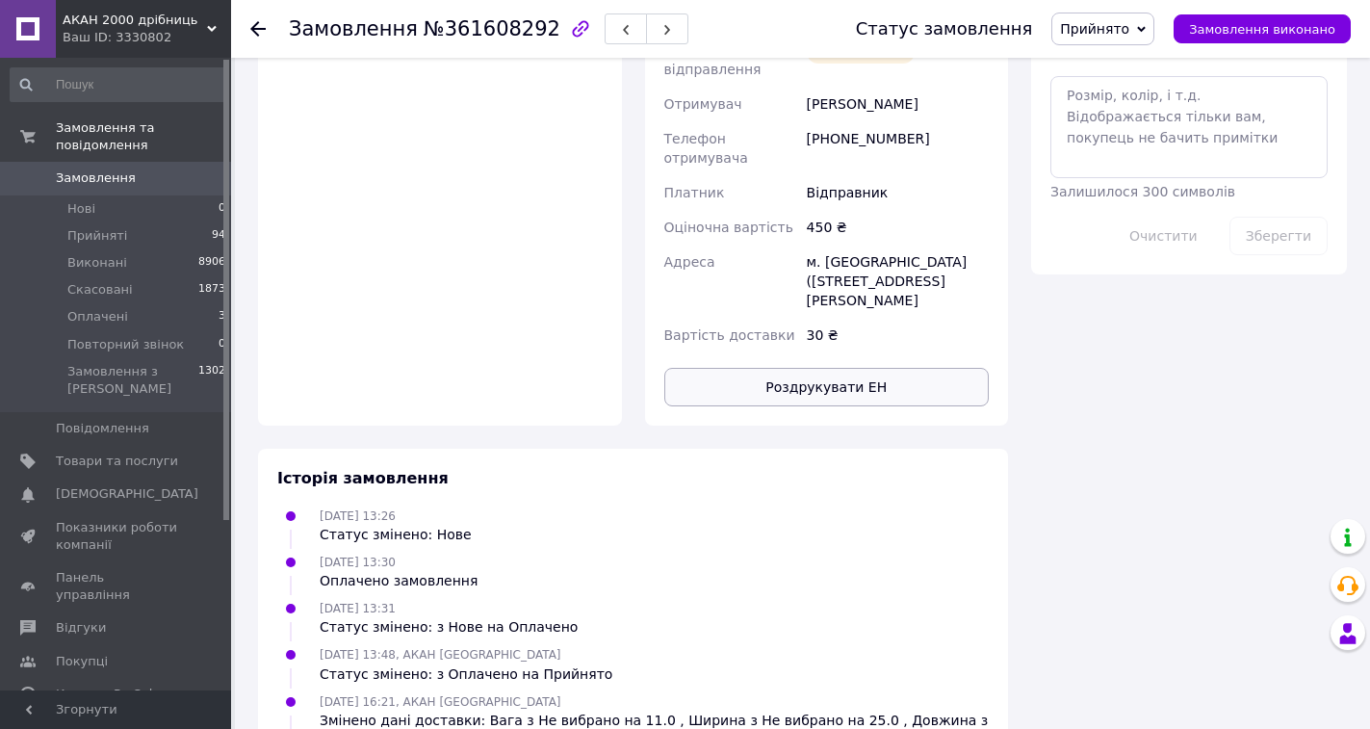
click at [804, 368] on button "Роздрукувати ЕН" at bounding box center [826, 387] width 325 height 39
click at [488, 29] on span "№361608292" at bounding box center [492, 28] width 137 height 23
copy span "361608292"
click at [262, 28] on use at bounding box center [257, 28] width 15 height 15
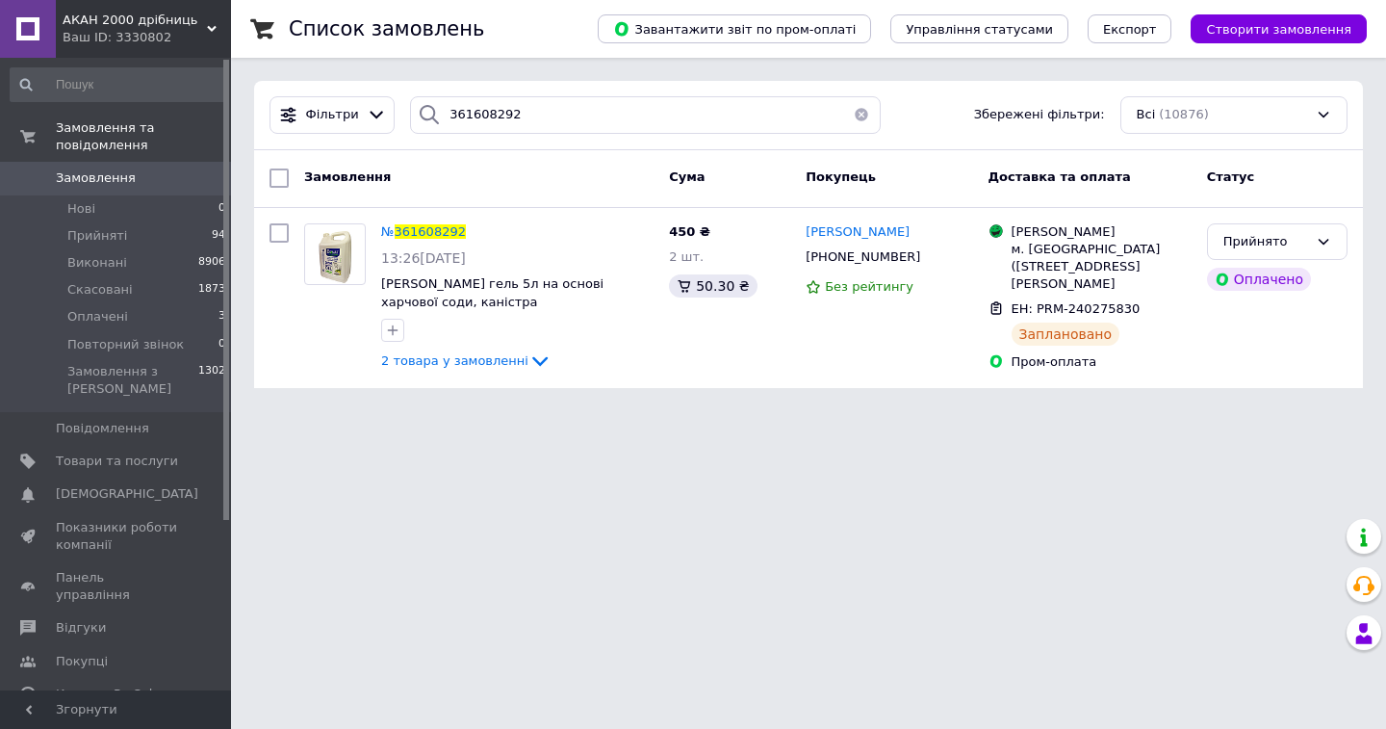
click at [846, 112] on button "button" at bounding box center [861, 115] width 39 height 38
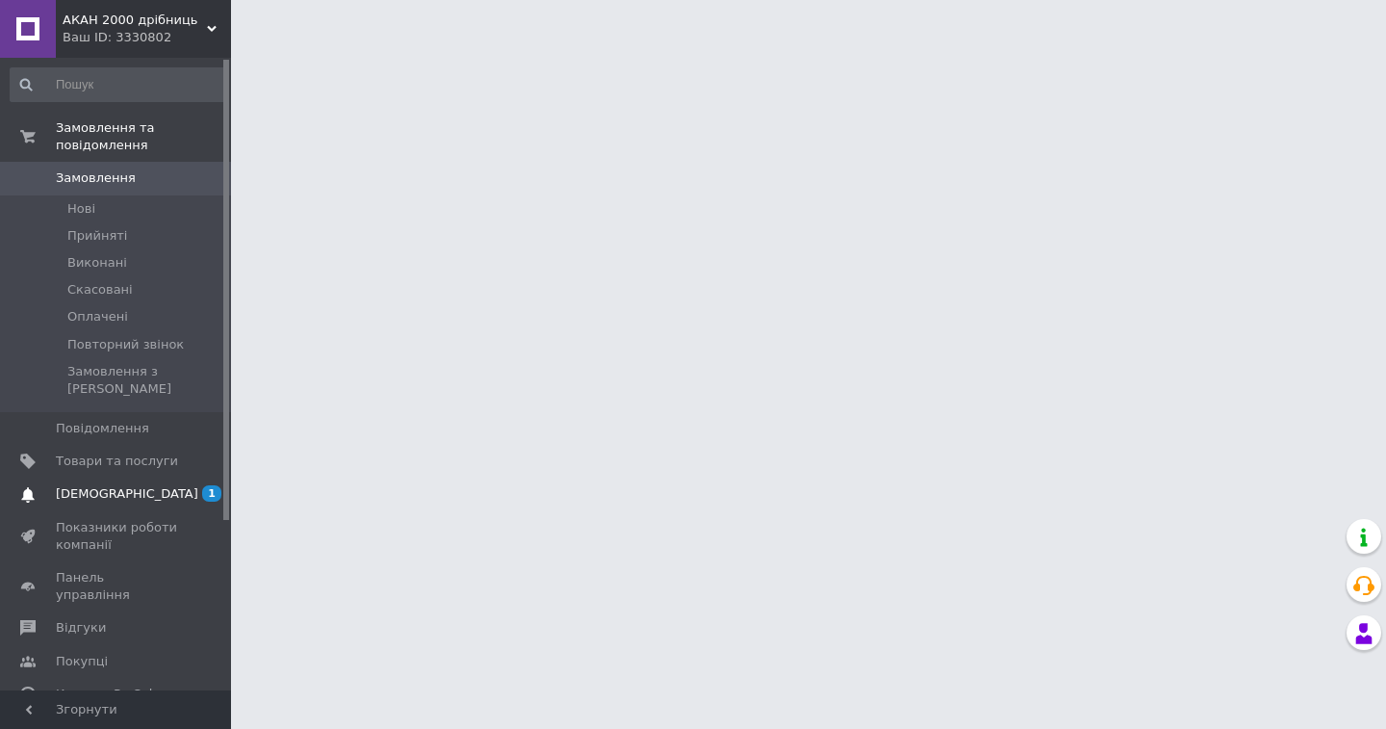
click at [115, 485] on span "[DEMOGRAPHIC_DATA]" at bounding box center [127, 493] width 142 height 17
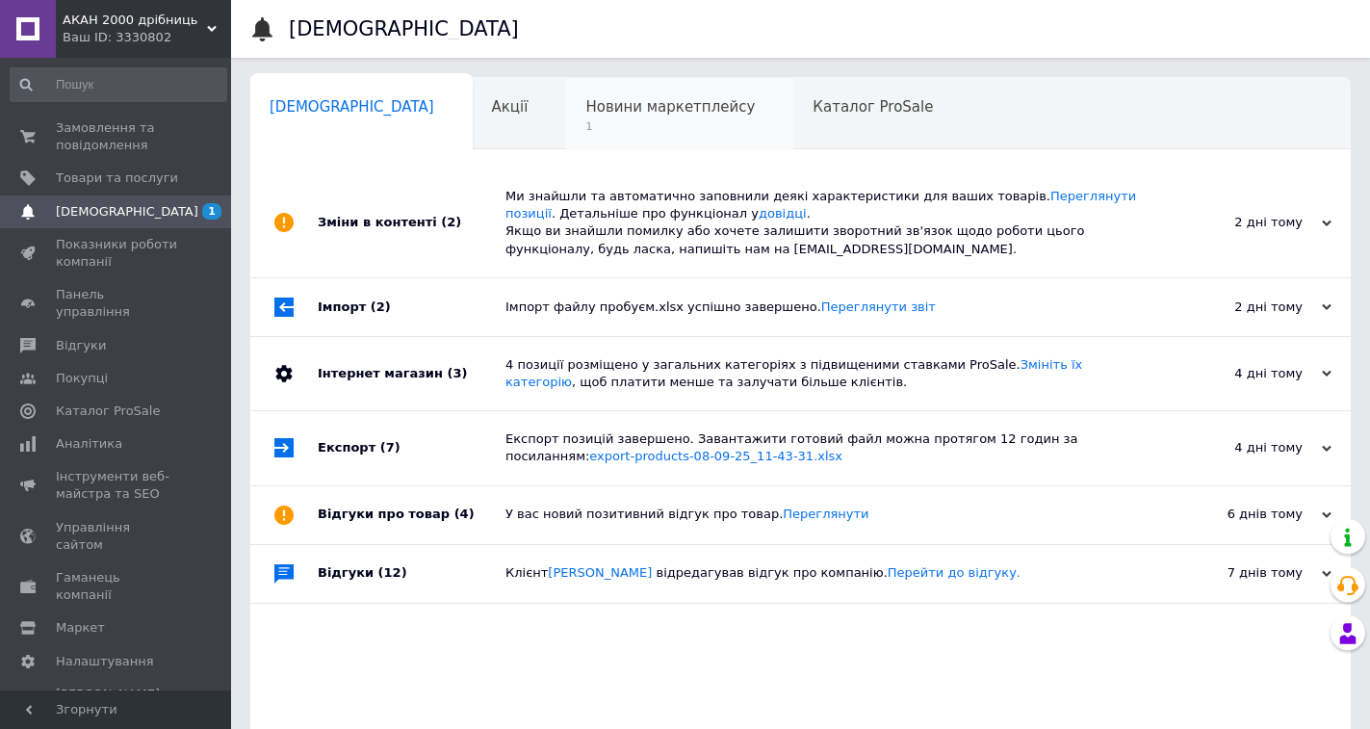
click at [590, 98] on span "Новини маркетплейсу" at bounding box center [669, 106] width 169 height 17
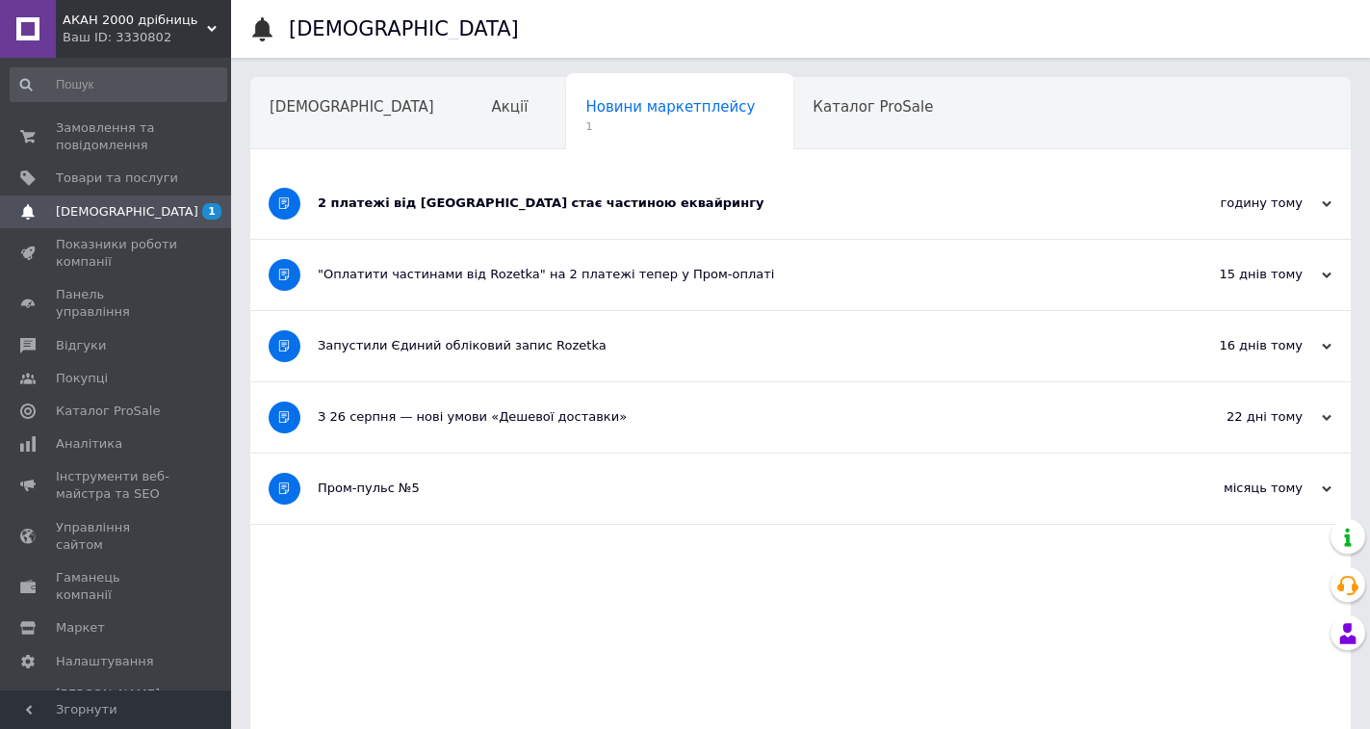
click at [520, 216] on div "2 платежі від Rozetka стає частиною еквайрингу" at bounding box center [728, 203] width 821 height 70
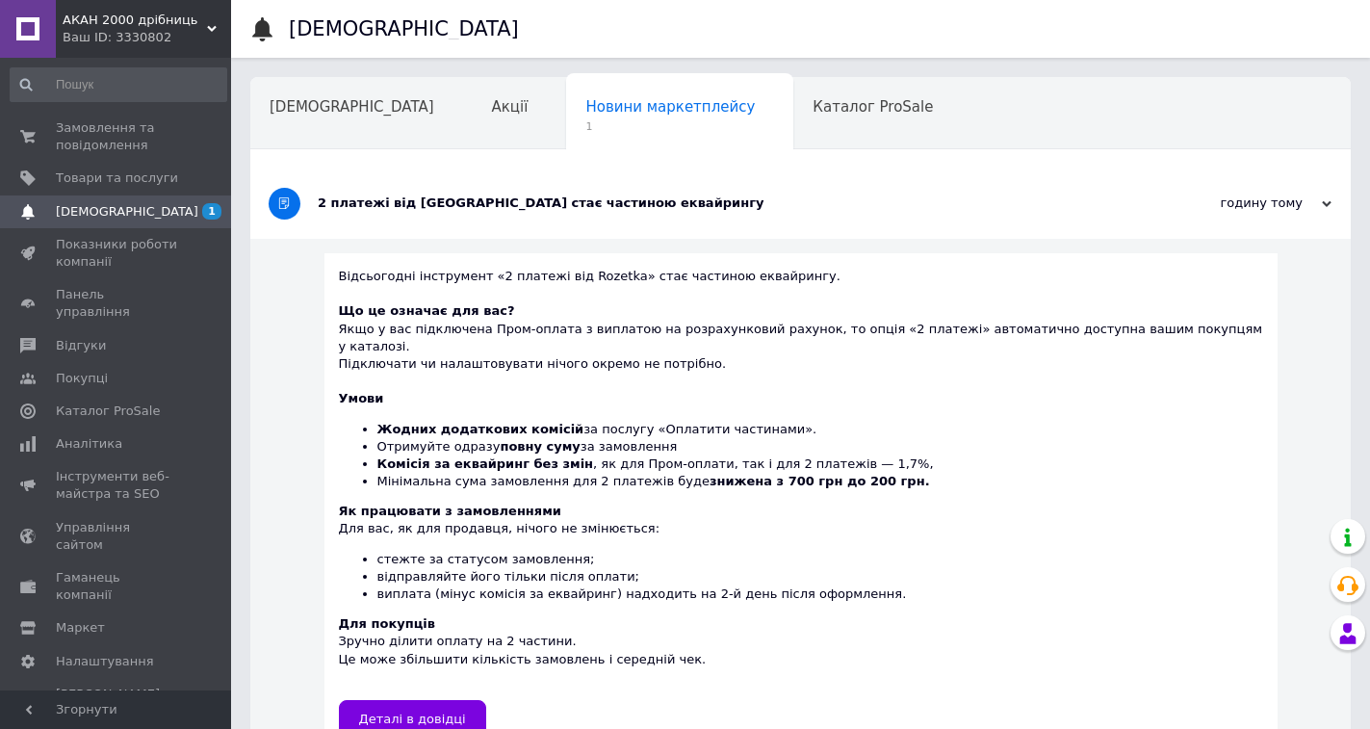
scroll to position [96, 0]
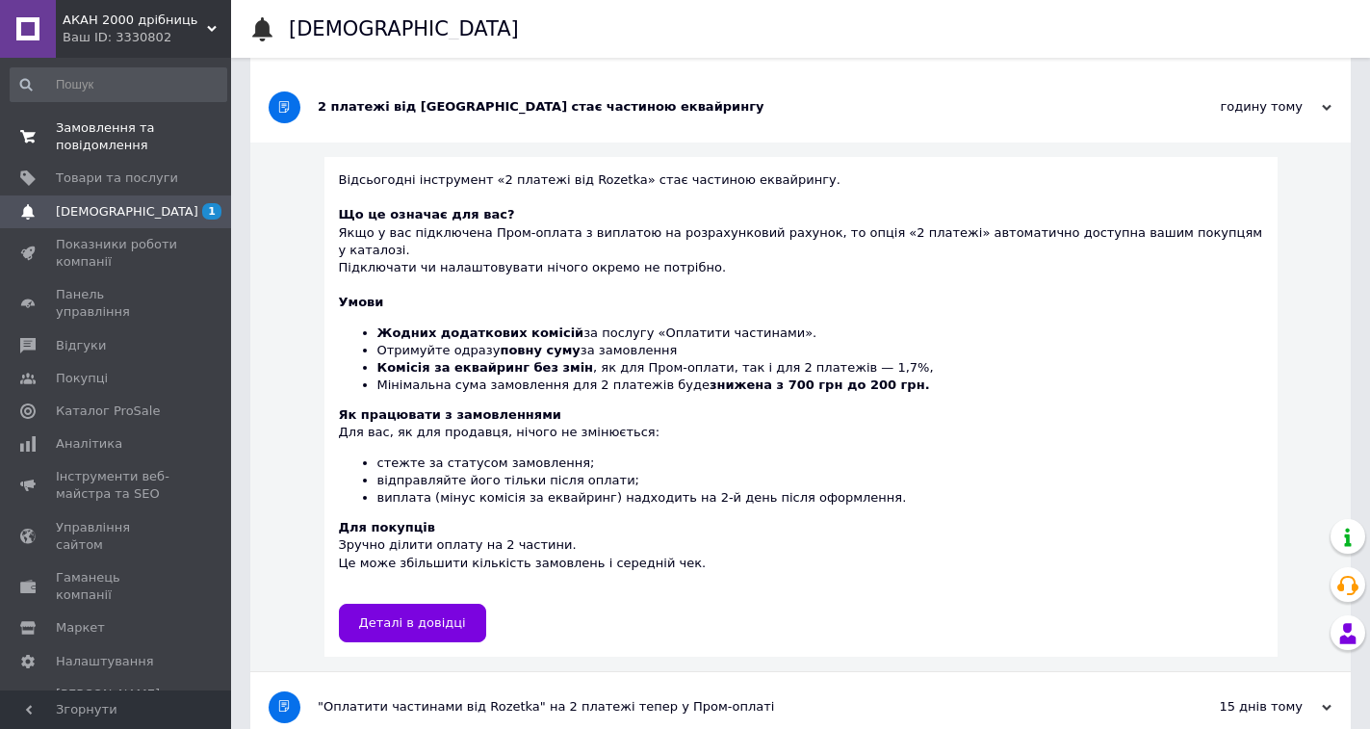
click at [170, 131] on span "Замовлення та повідомлення" at bounding box center [117, 136] width 122 height 35
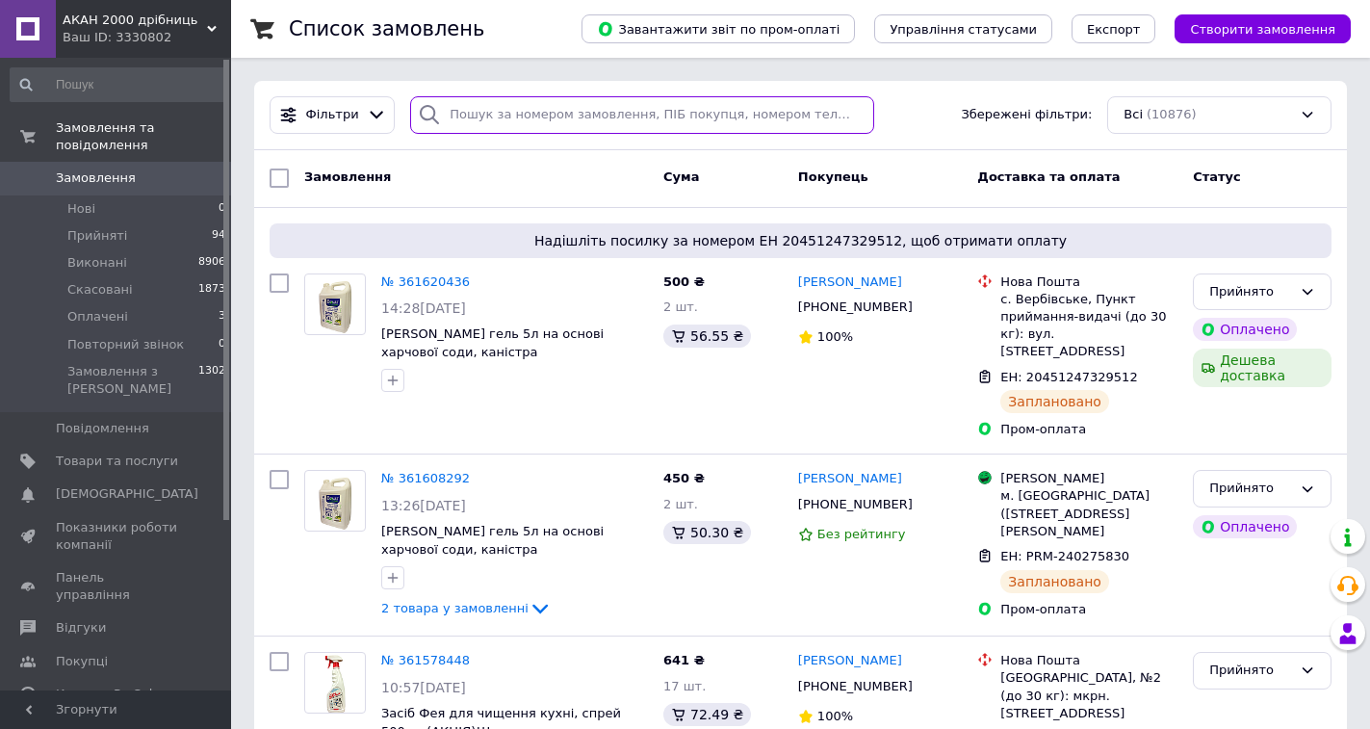
click at [506, 111] on input "search" at bounding box center [641, 115] width 463 height 38
type input "361446021"
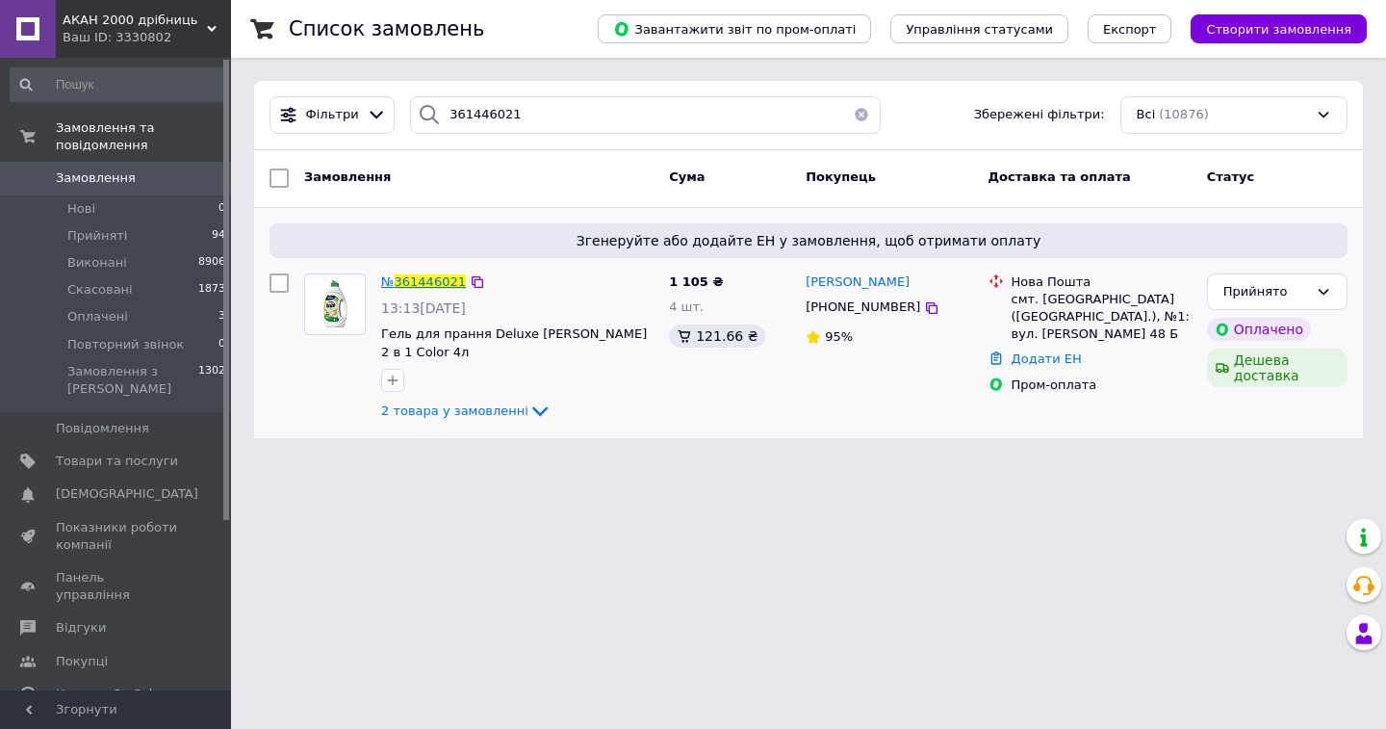
click at [424, 277] on span "361446021" at bounding box center [430, 281] width 71 height 14
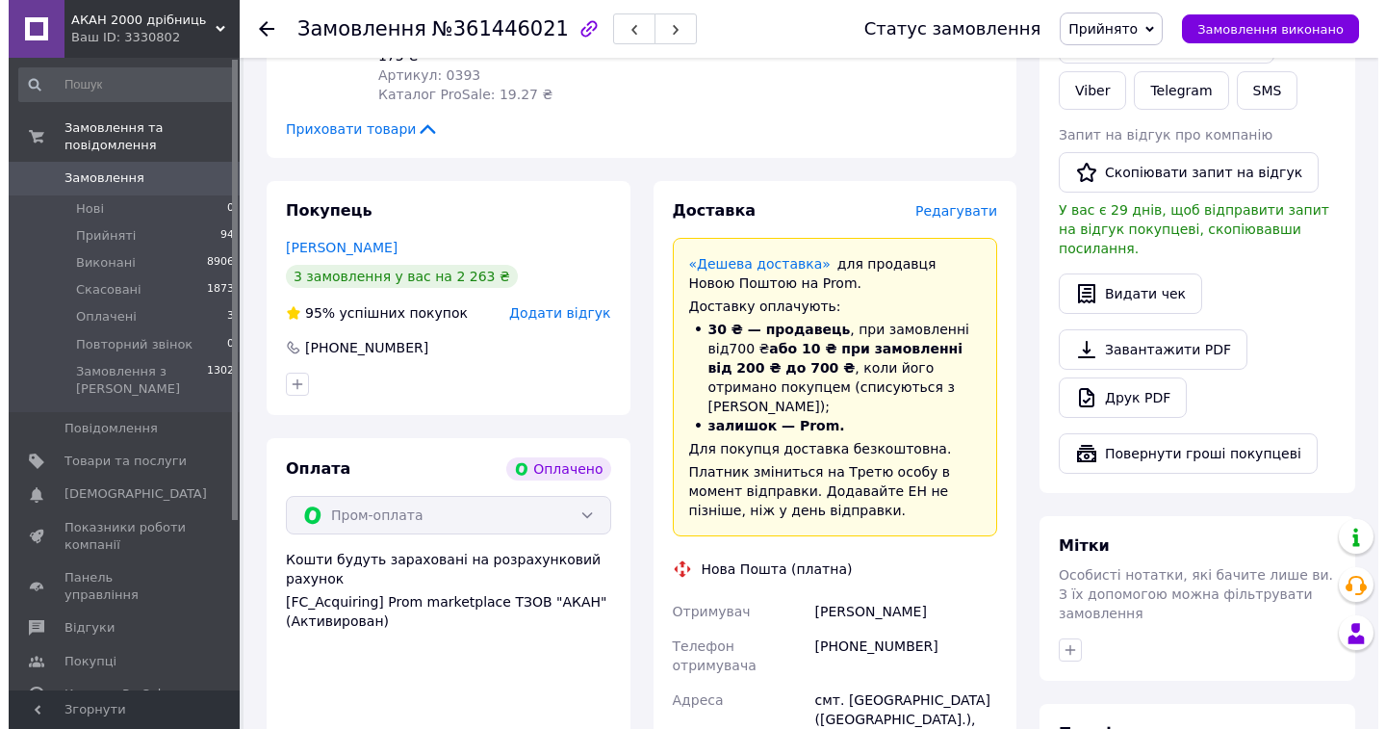
scroll to position [481, 0]
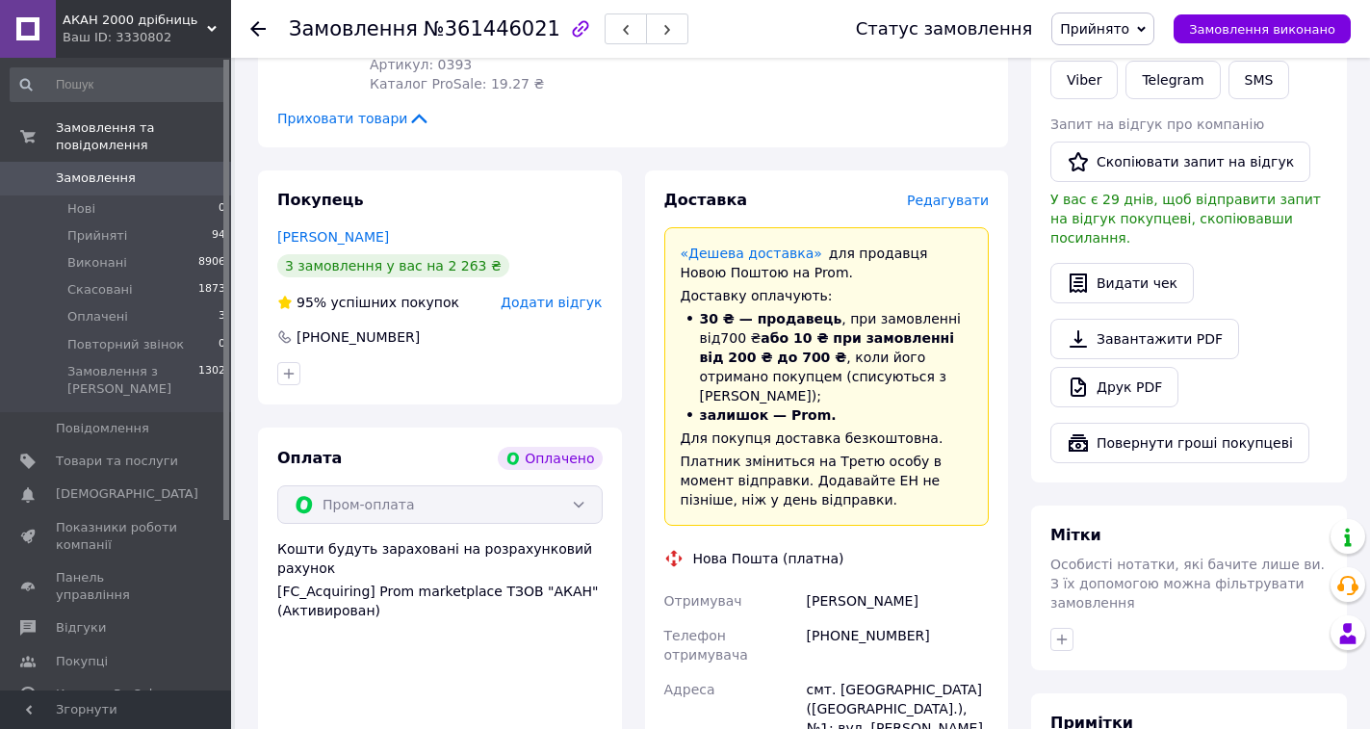
click at [986, 193] on span "Редагувати" at bounding box center [948, 200] width 82 height 15
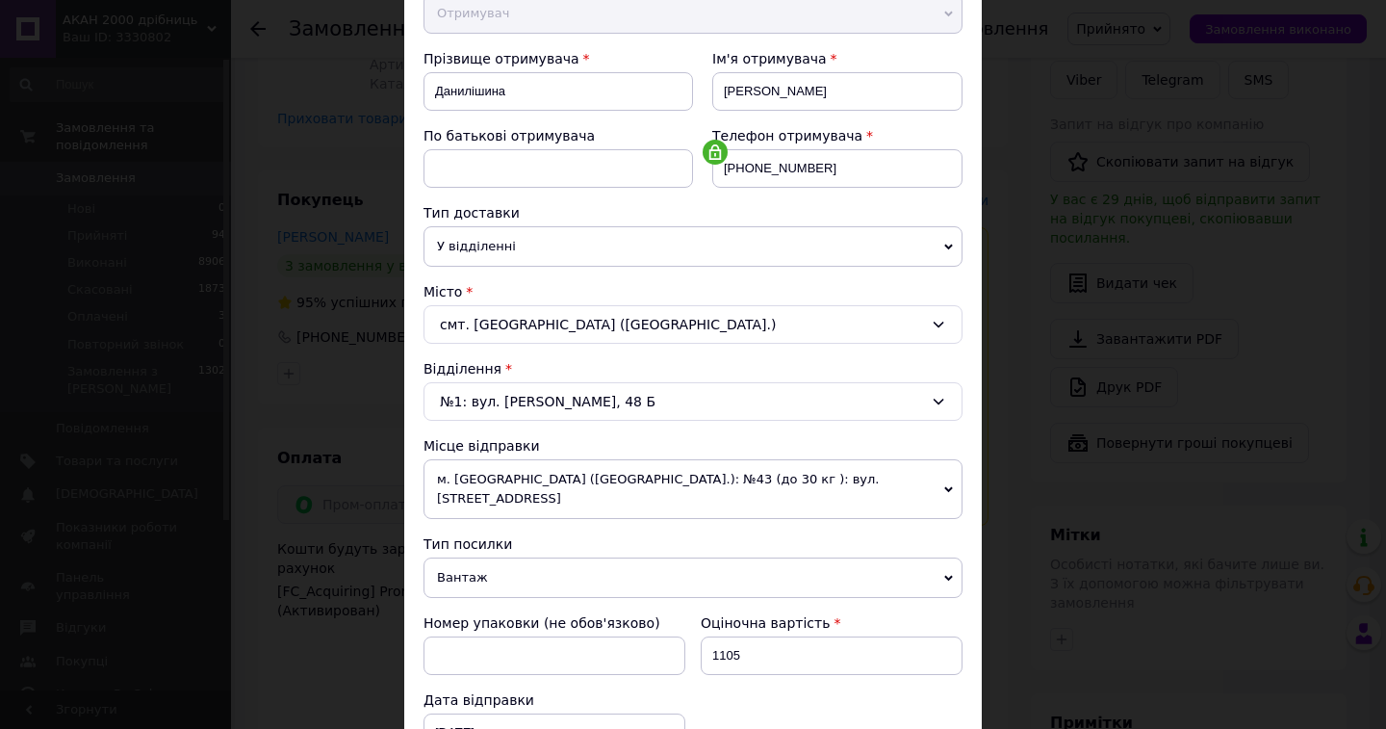
scroll to position [289, 0]
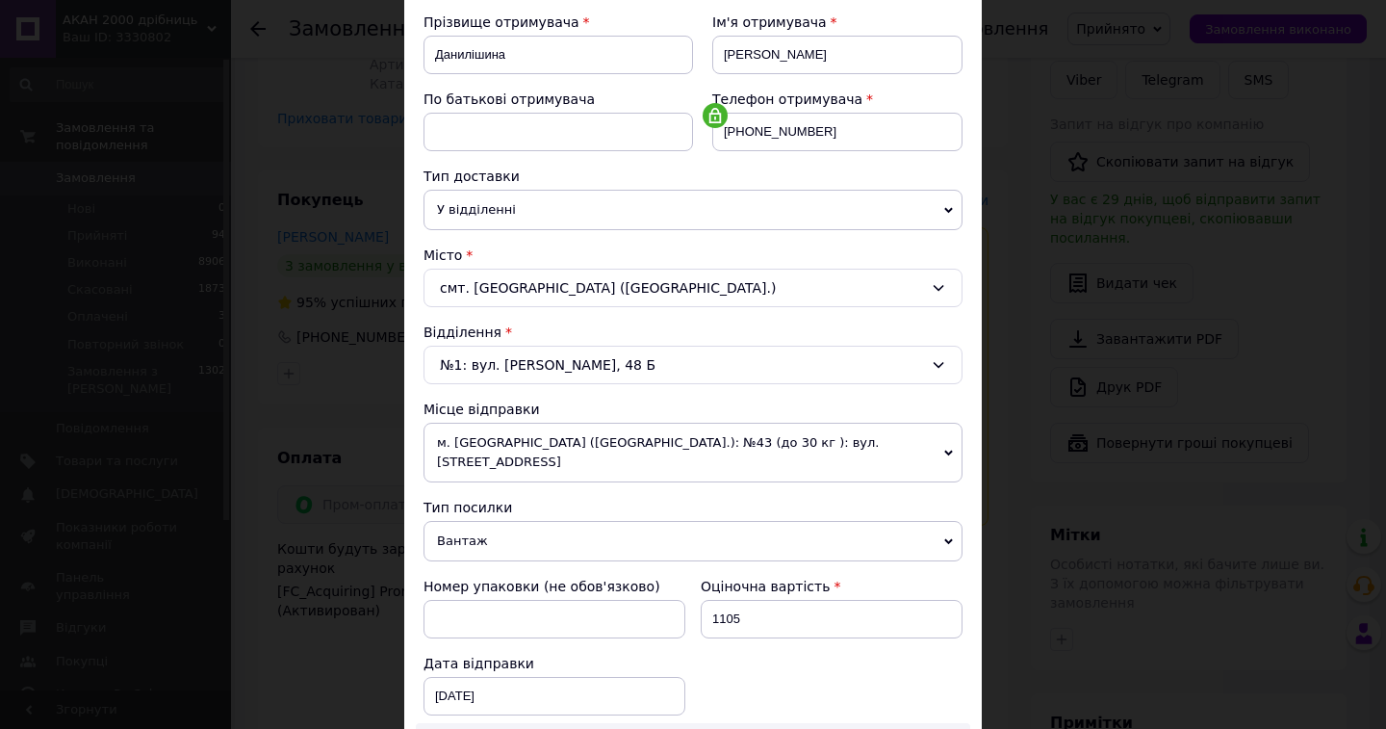
click at [594, 436] on span "м. Львів (Львівська обл.): №43 (до 30 кг ): вул. Кульпарківська, 131" at bounding box center [693, 453] width 539 height 60
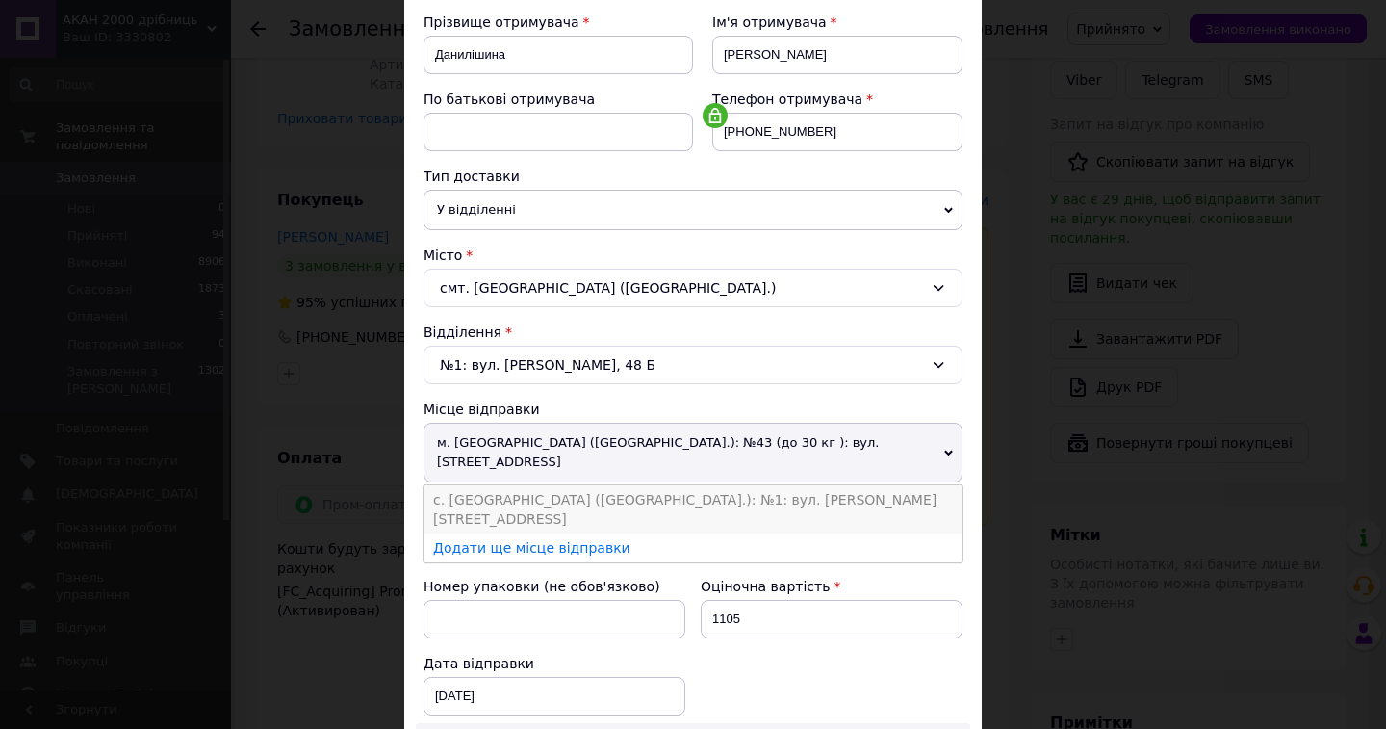
click at [582, 485] on li "с. Сокільники (Львівська обл.): №1: вул. Шептицького, 19а" at bounding box center [693, 509] width 539 height 48
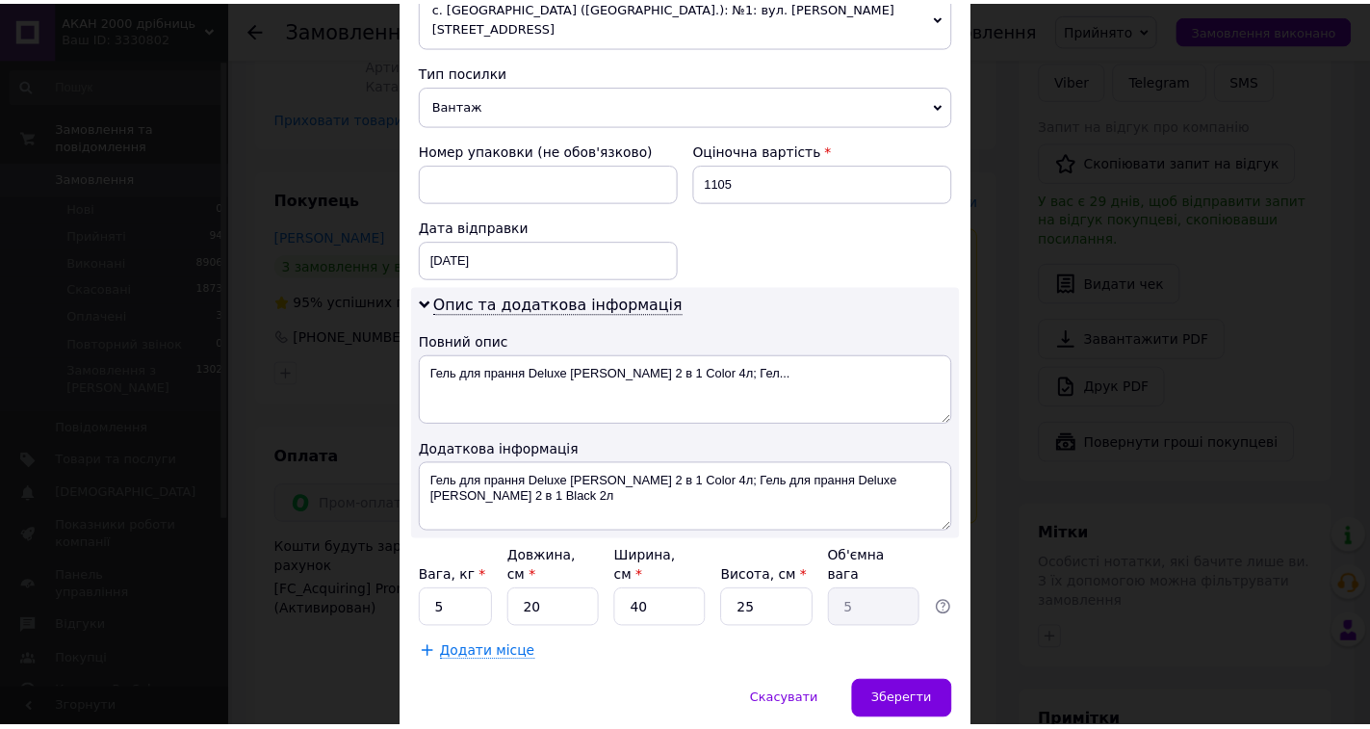
scroll to position [765, 0]
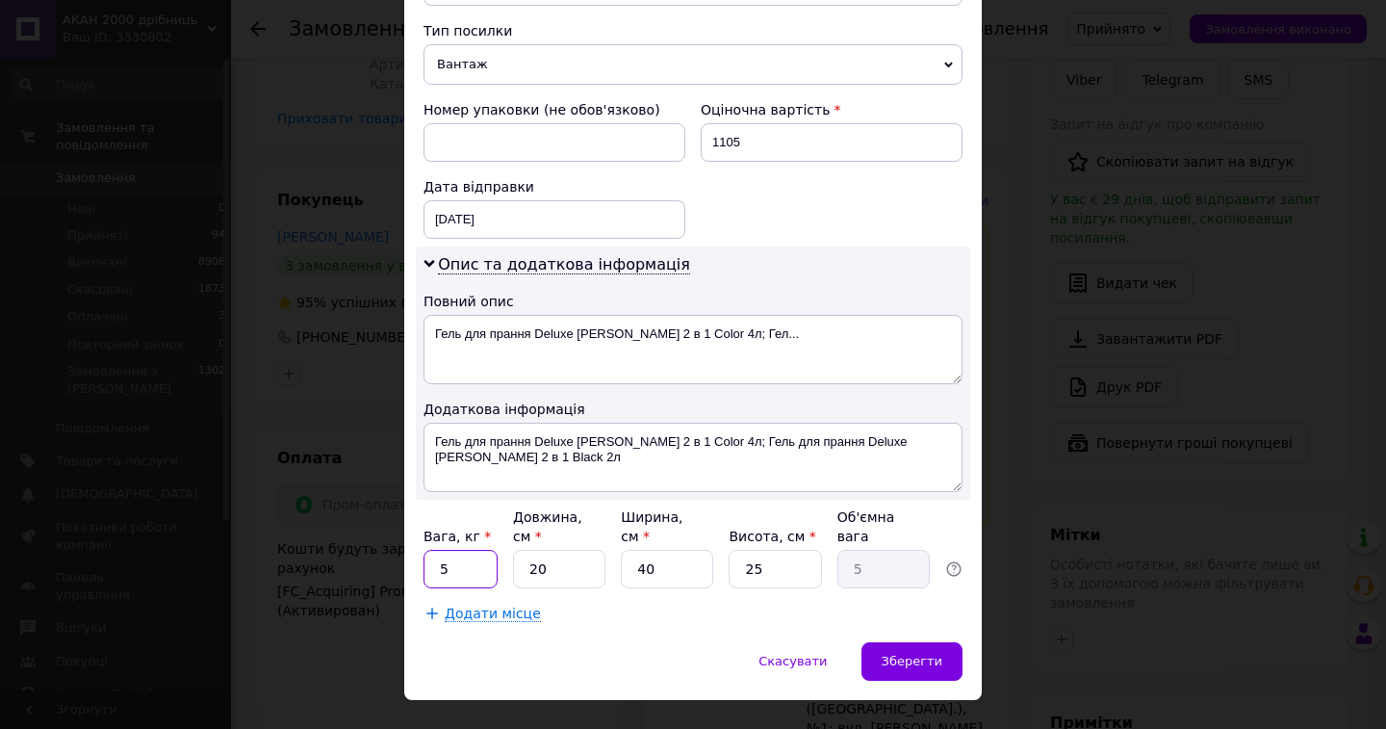
drag, startPoint x: 448, startPoint y: 527, endPoint x: 438, endPoint y: 529, distance: 10.1
click at [435, 550] on input "5" at bounding box center [461, 569] width 74 height 39
type input "14"
drag, startPoint x: 550, startPoint y: 530, endPoint x: 521, endPoint y: 531, distance: 28.9
click at [521, 550] on input "20" at bounding box center [559, 569] width 92 height 39
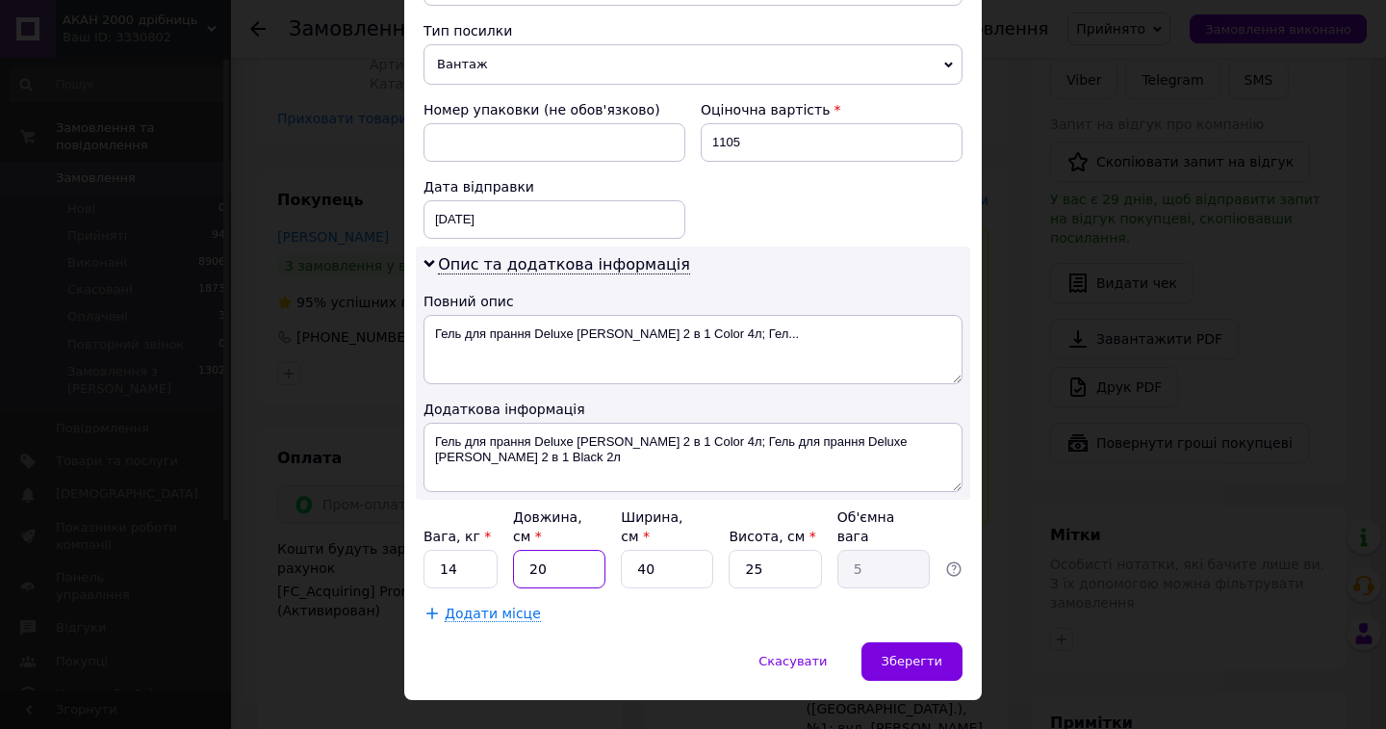
type input "4"
type input "1"
type input "40"
type input "10"
type input "40"
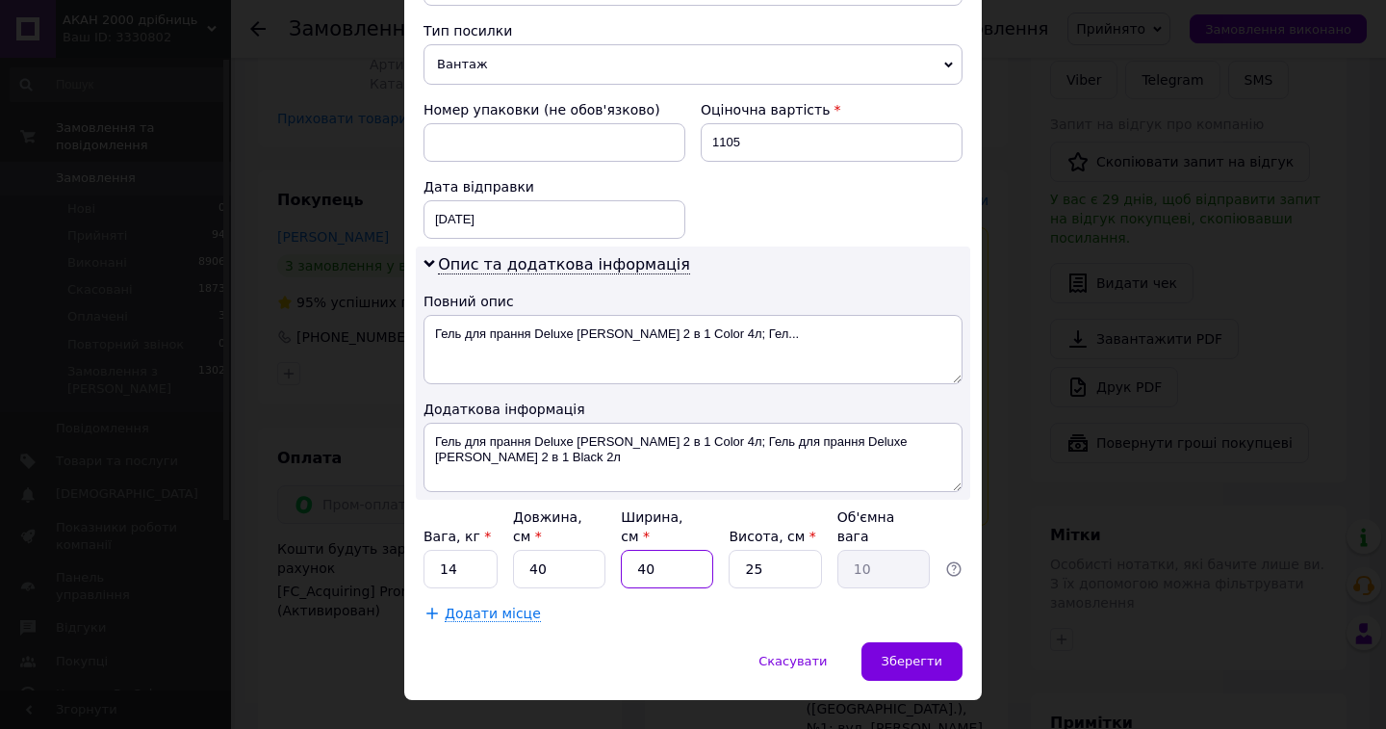
drag, startPoint x: 650, startPoint y: 536, endPoint x: 629, endPoint y: 524, distance: 24.6
click at [630, 550] on input "40" at bounding box center [667, 569] width 92 height 39
type input "2"
type input "0.5"
type input "20"
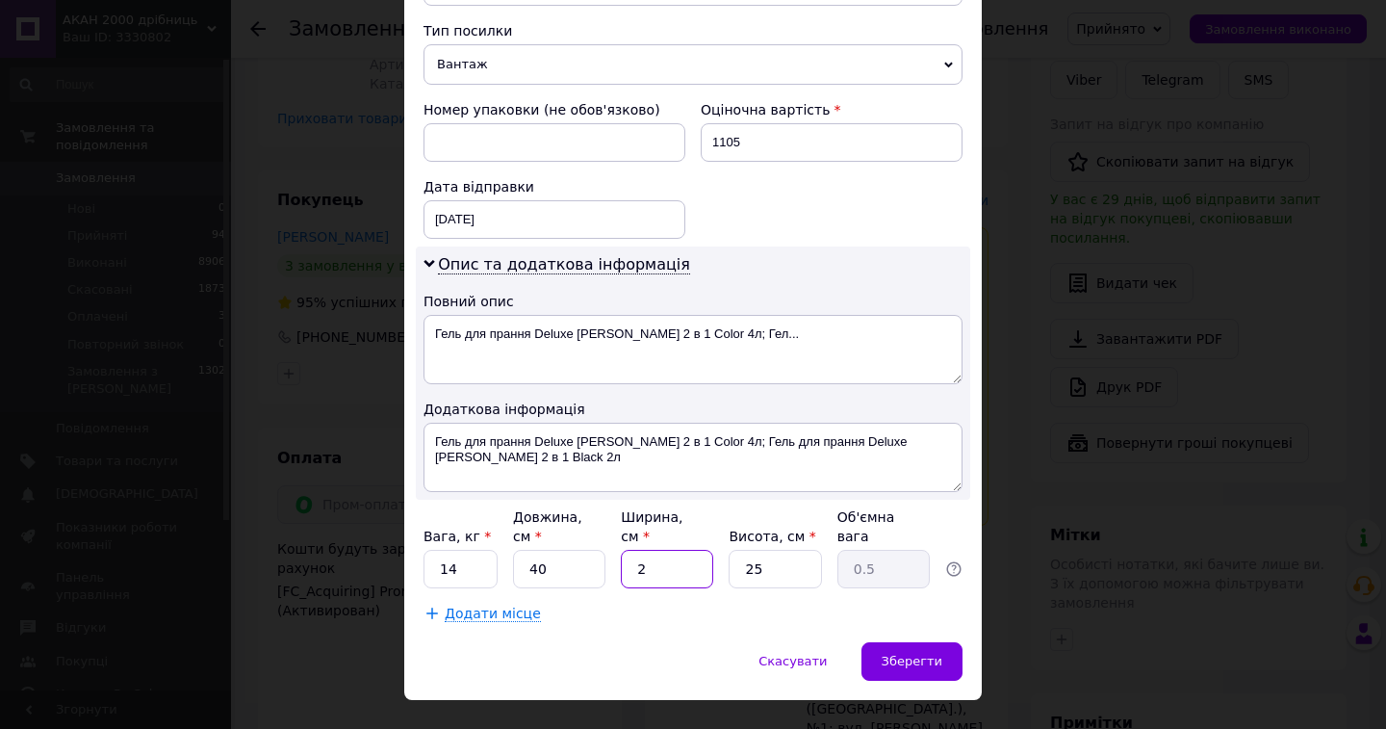
type input "5"
type input "20"
click at [897, 654] on span "Зберегти" at bounding box center [912, 661] width 61 height 14
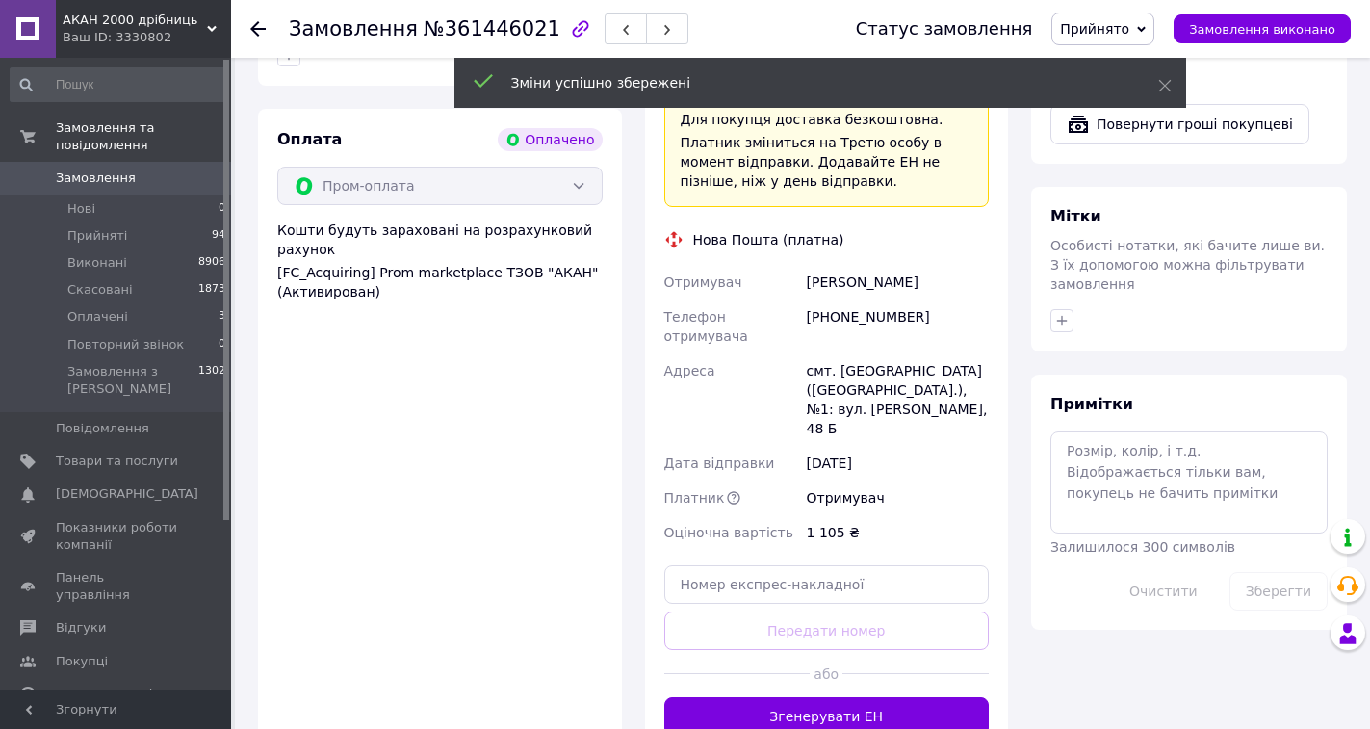
scroll to position [866, 0]
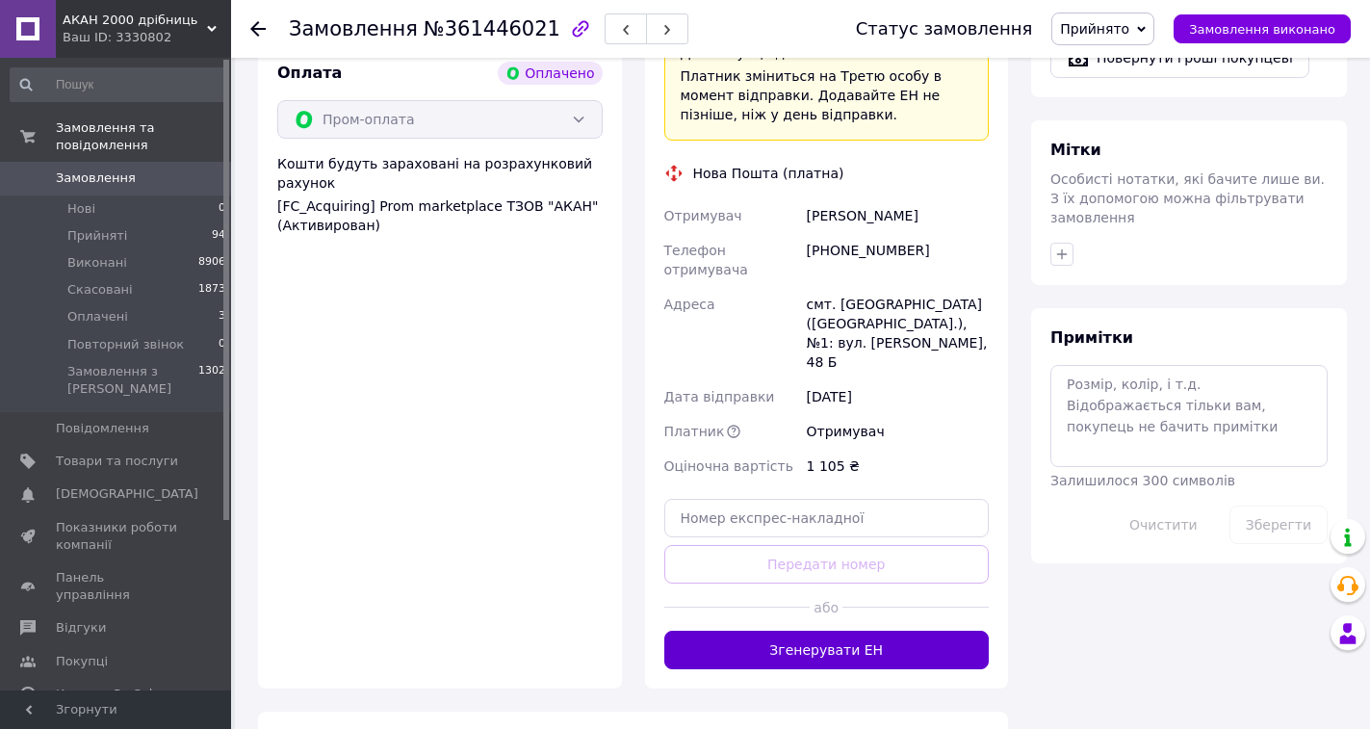
click at [797, 631] on button "Згенерувати ЕН" at bounding box center [826, 650] width 325 height 39
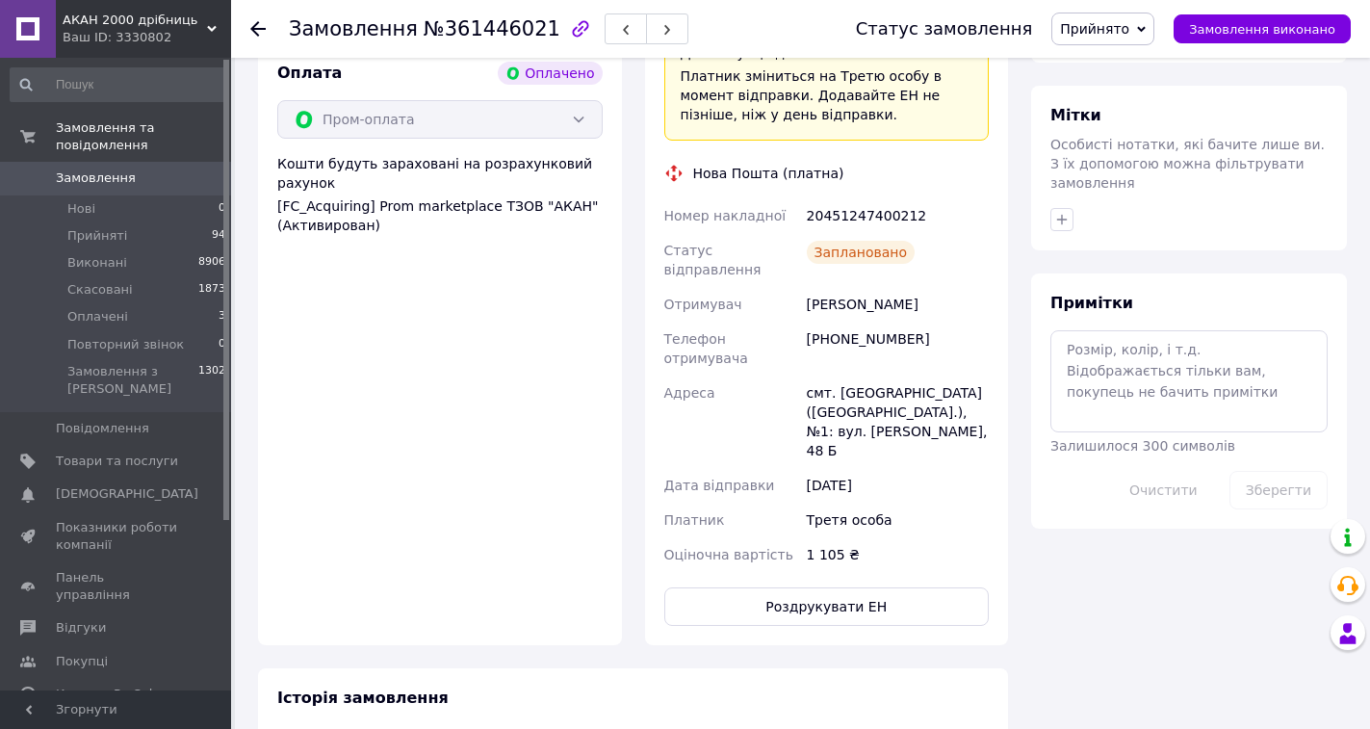
click at [856, 198] on div "20451247400212" at bounding box center [898, 215] width 190 height 35
copy div "20451247400212"
click at [472, 36] on span "№361446021" at bounding box center [492, 28] width 137 height 23
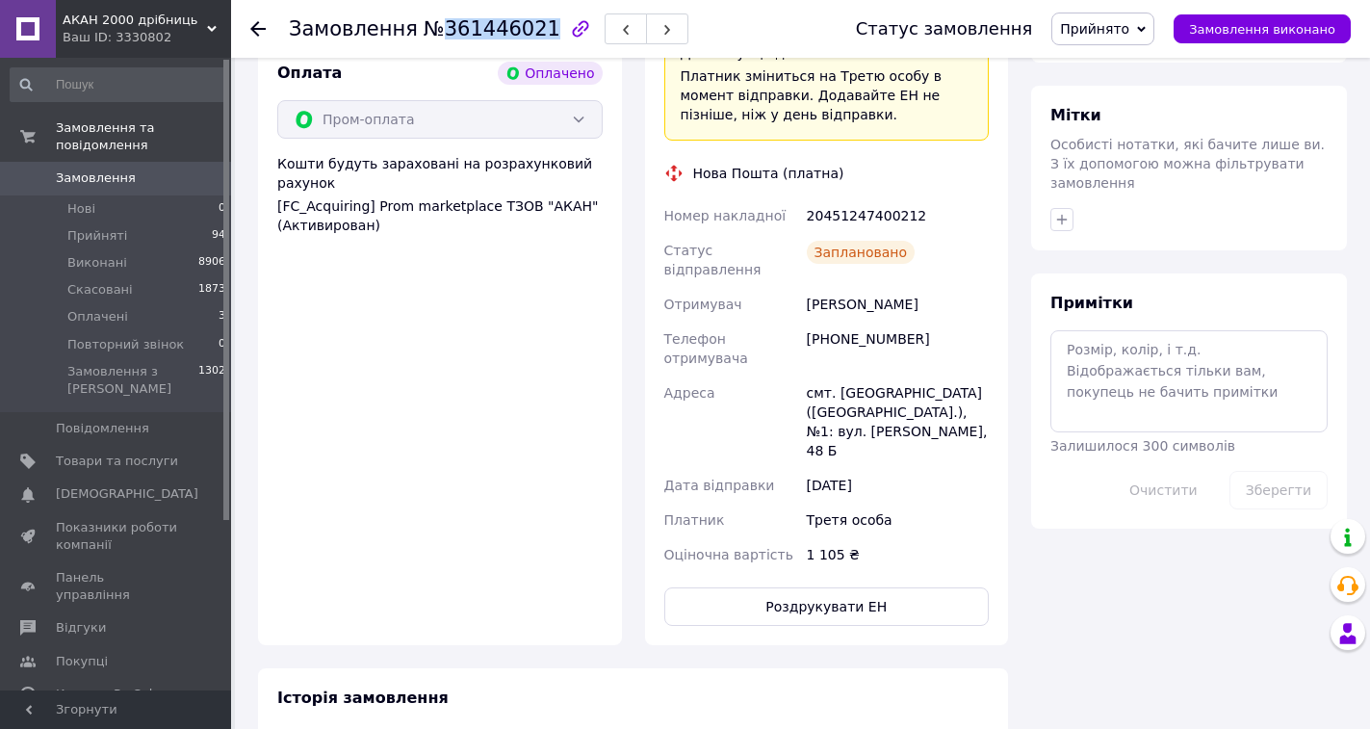
copy span "361446021"
click at [255, 27] on icon at bounding box center [257, 28] width 15 height 15
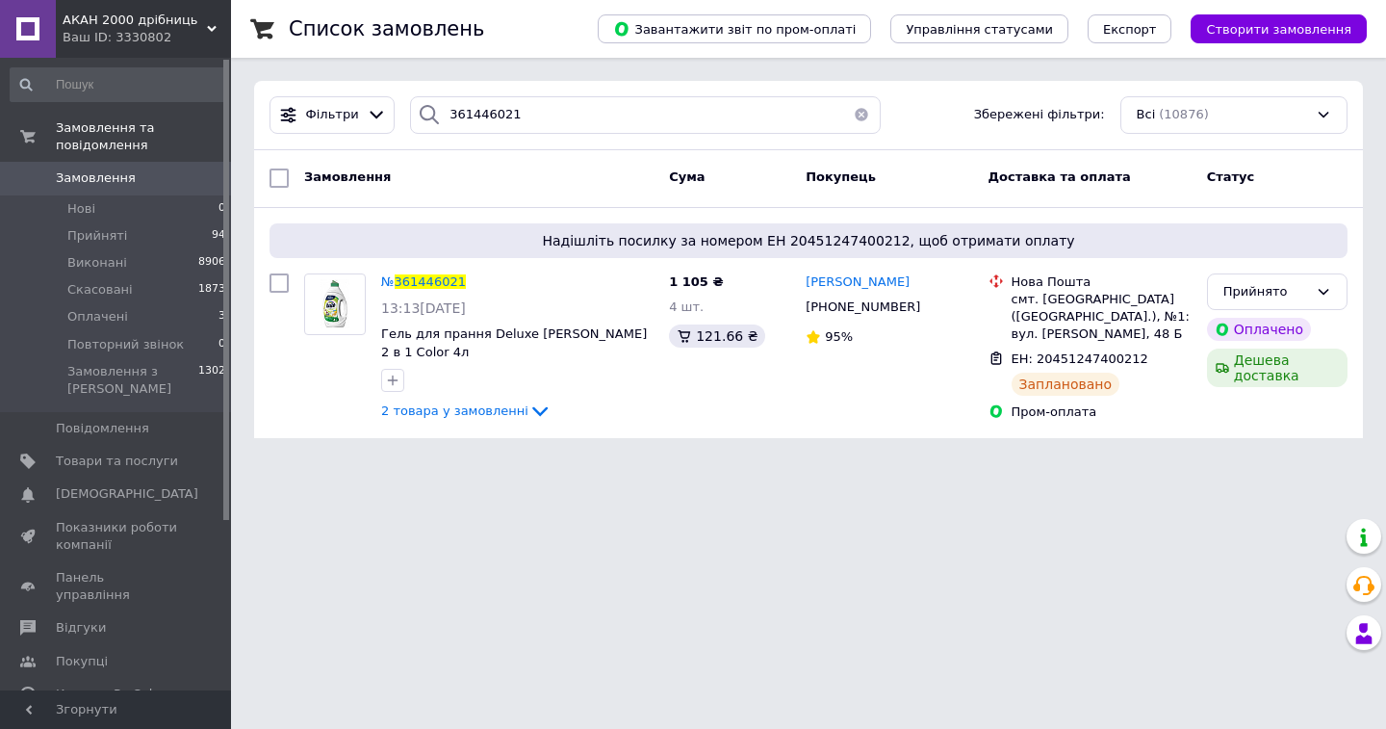
click at [850, 113] on button "button" at bounding box center [861, 115] width 39 height 38
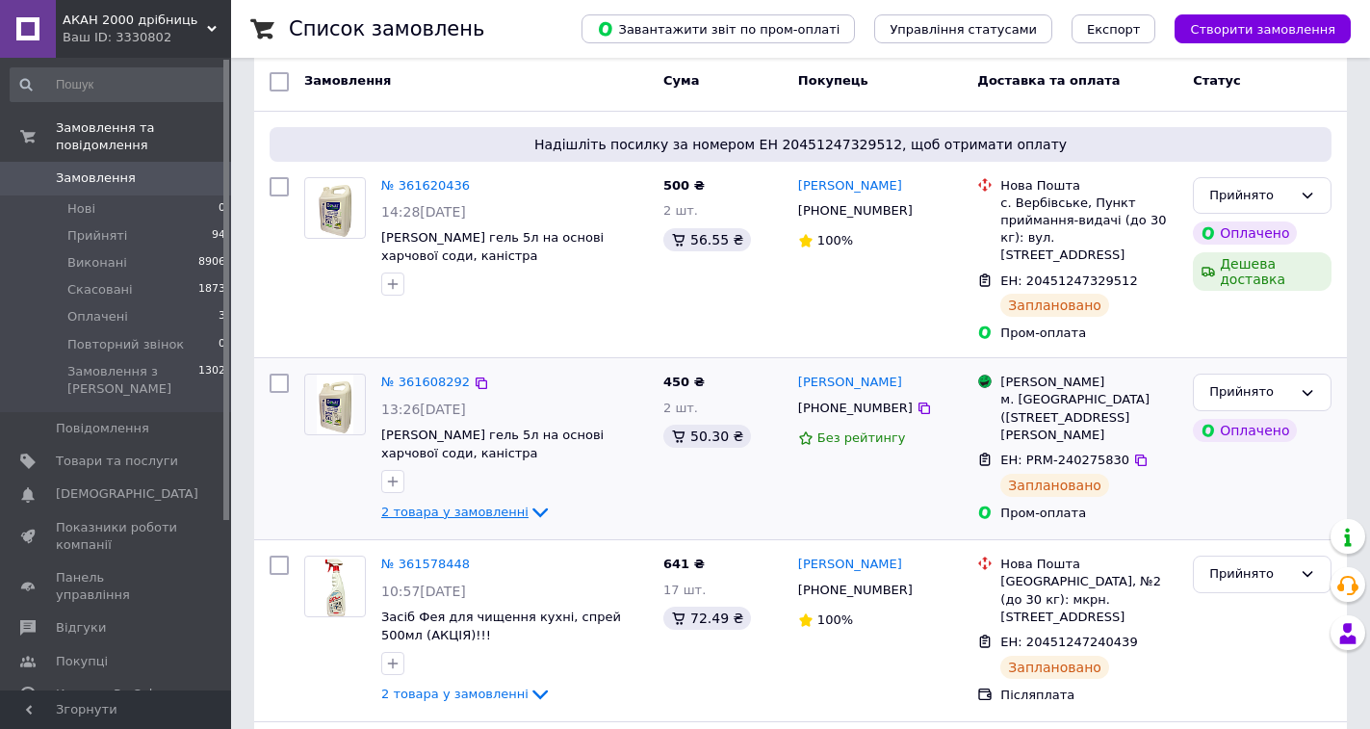
scroll to position [193, 0]
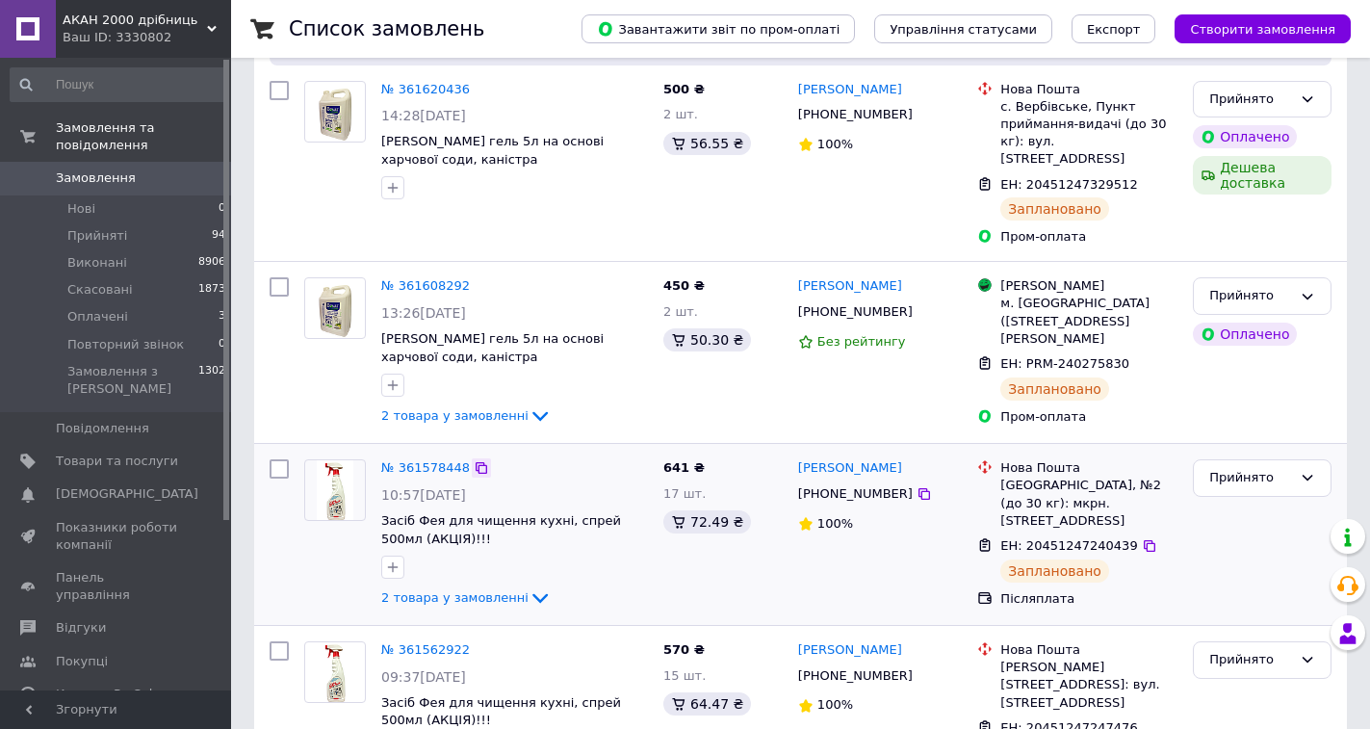
click at [474, 460] on icon at bounding box center [481, 467] width 15 height 15
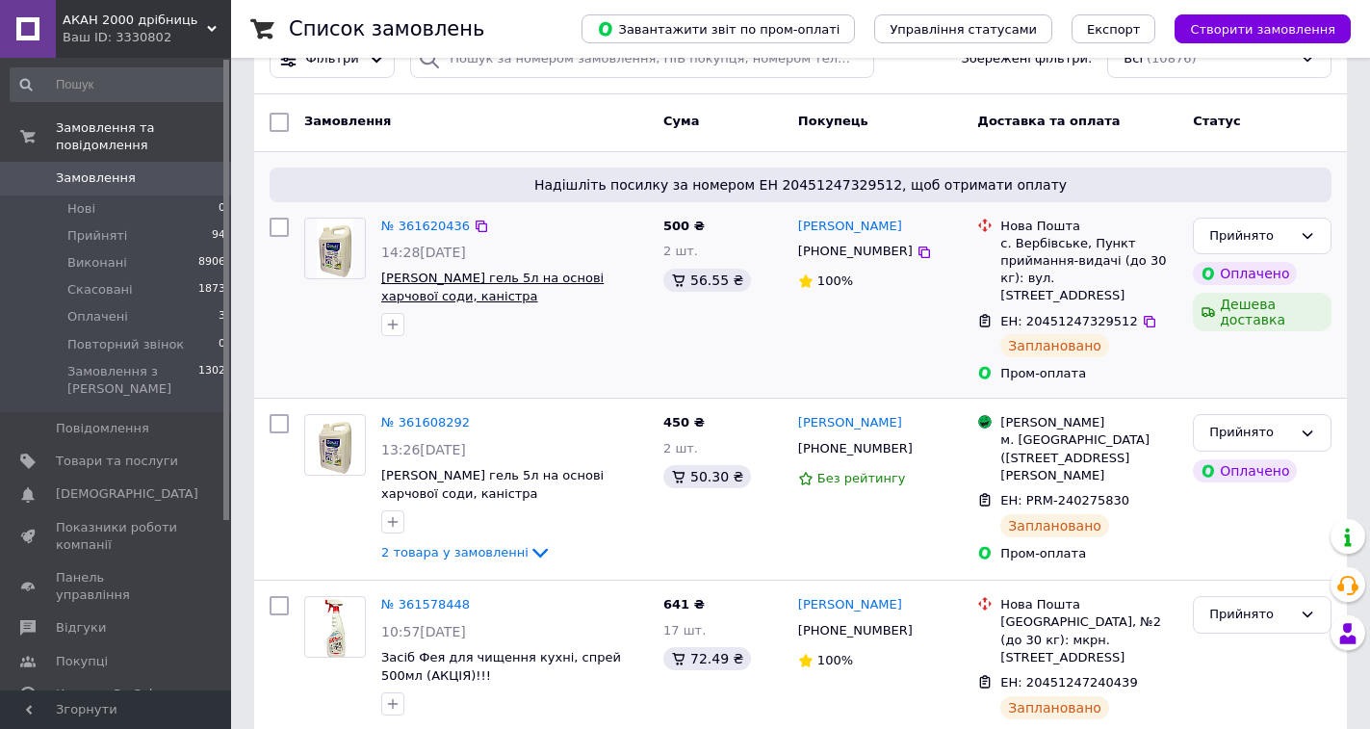
scroll to position [0, 0]
